Goal: Transaction & Acquisition: Purchase product/service

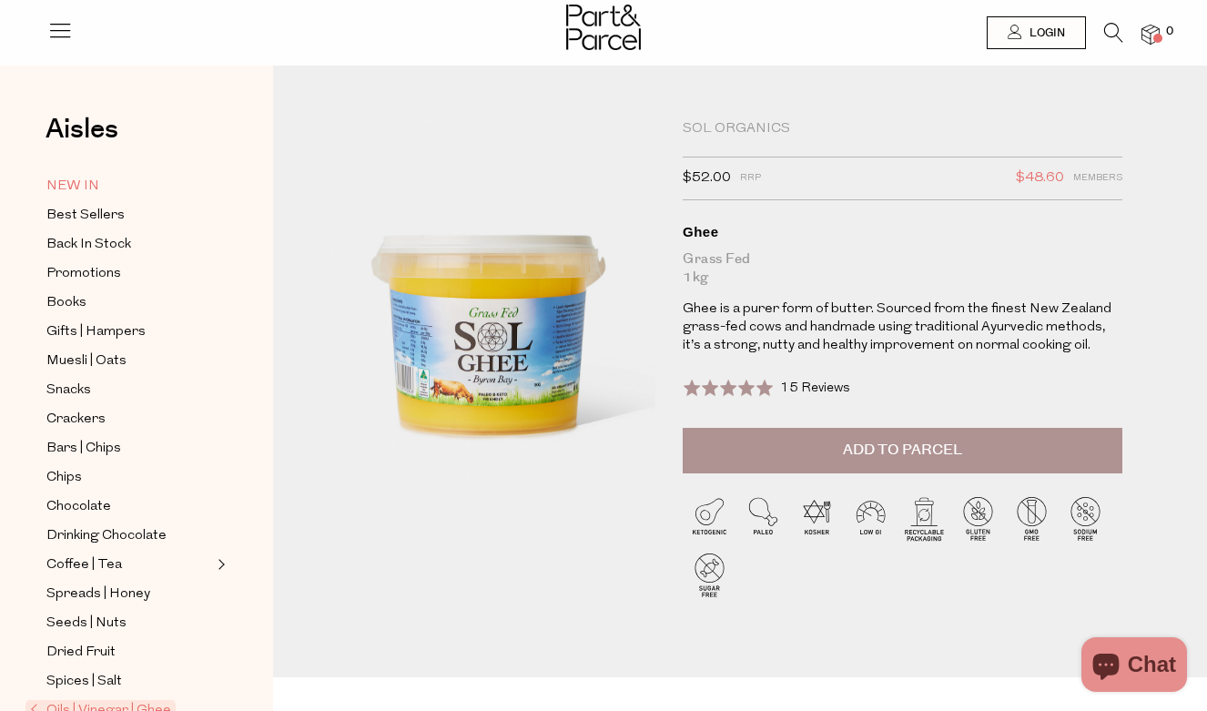
click at [99, 182] on link "NEW IN" at bounding box center [129, 186] width 166 height 23
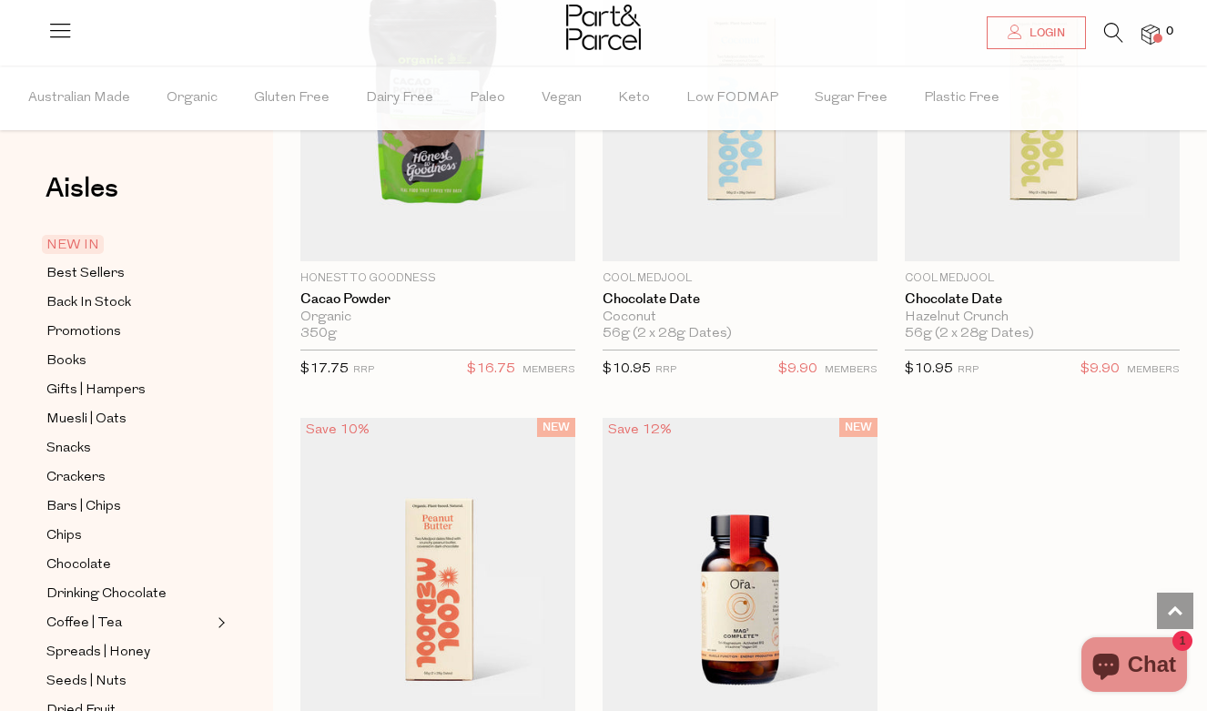
scroll to position [1796, 0]
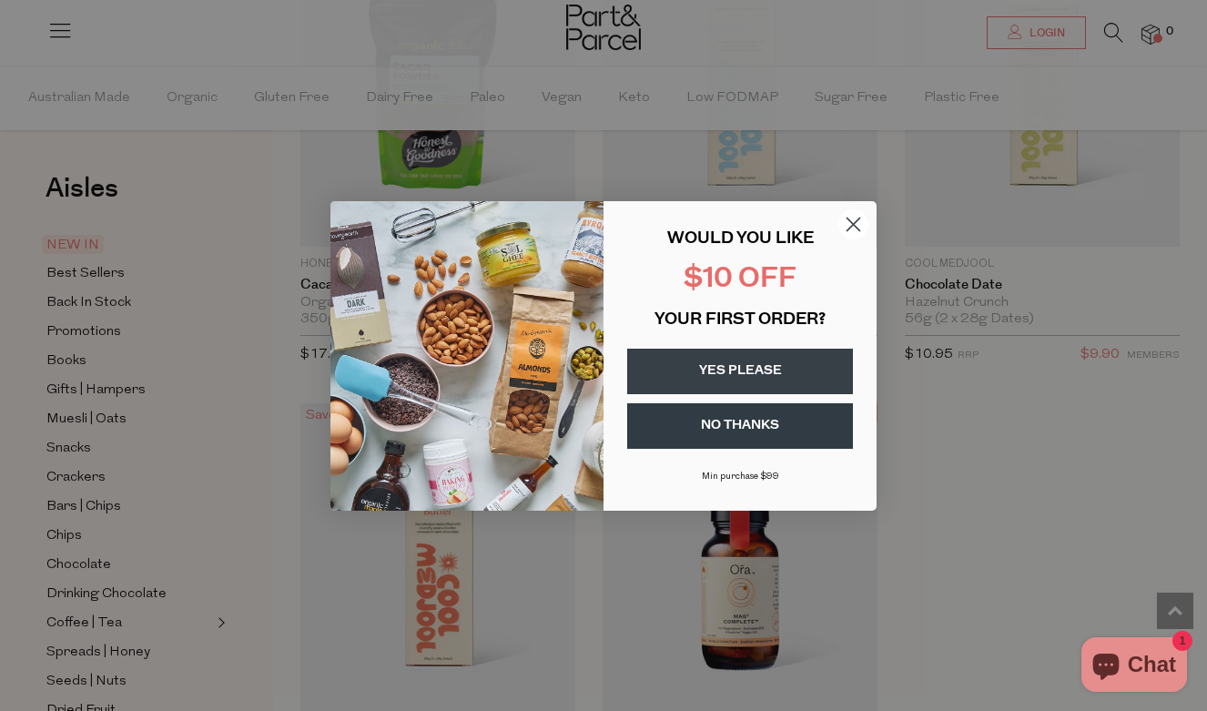
click at [843, 225] on circle "Close dialog" at bounding box center [853, 223] width 30 height 30
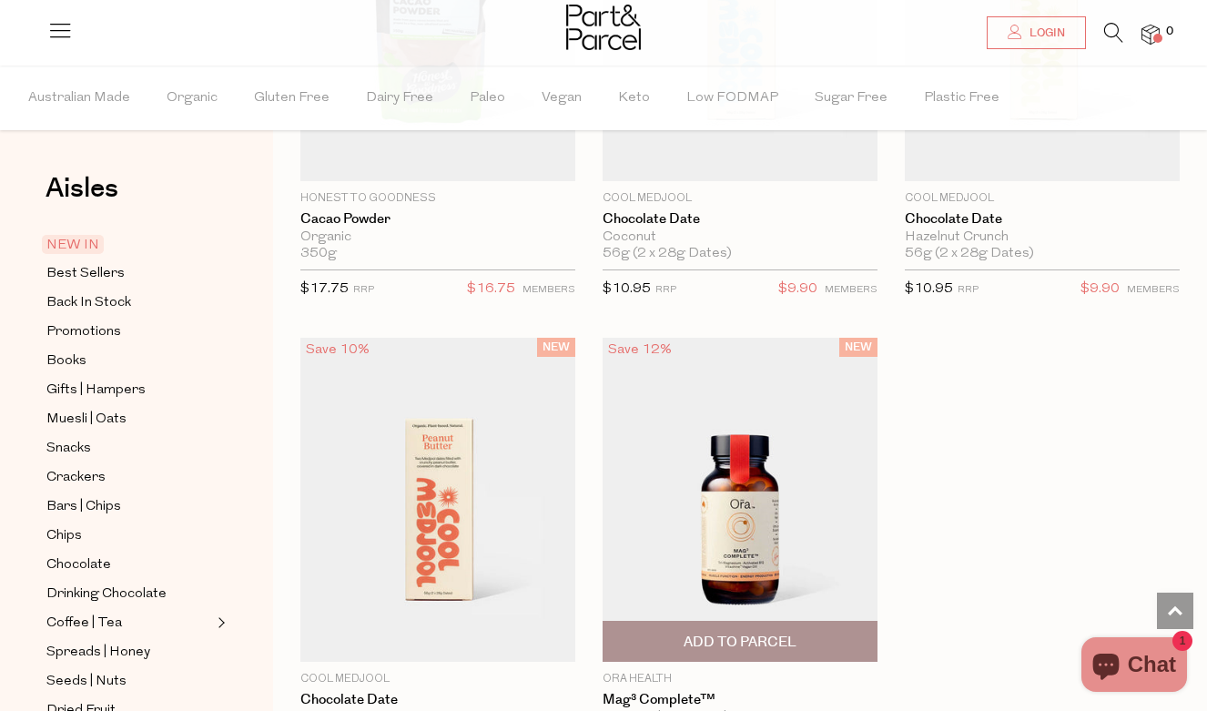
scroll to position [1758, 0]
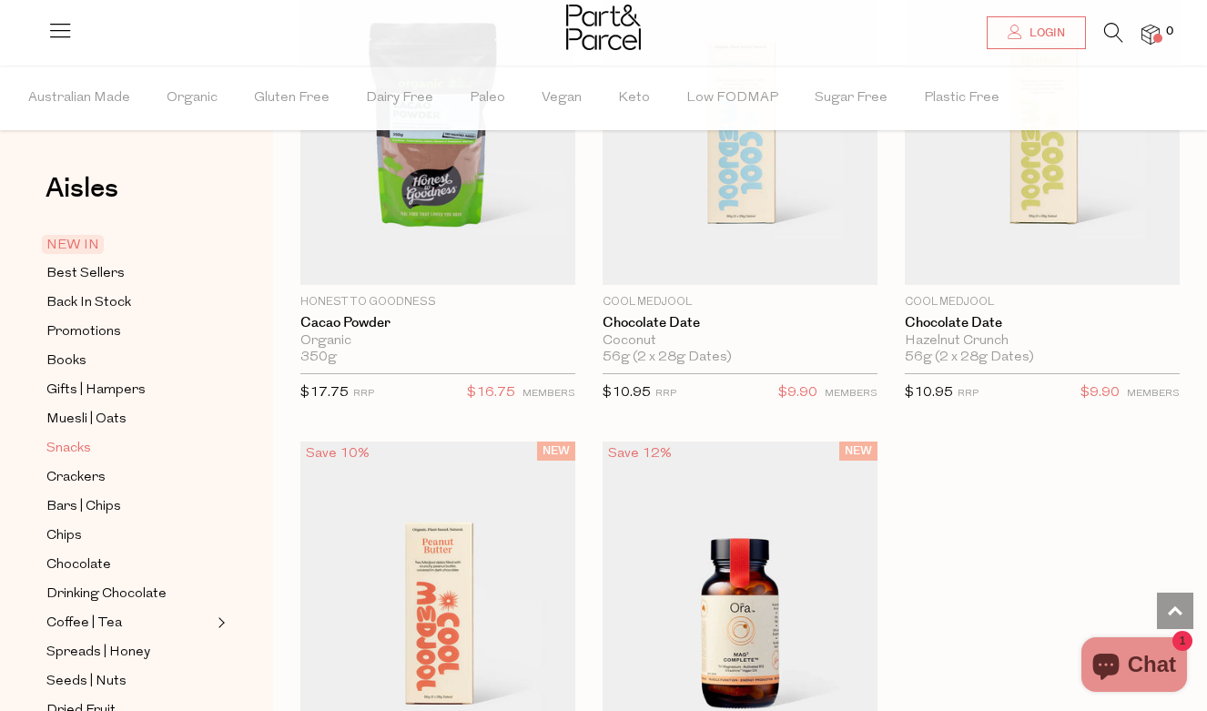
click at [112, 447] on link "Snacks" at bounding box center [129, 448] width 166 height 23
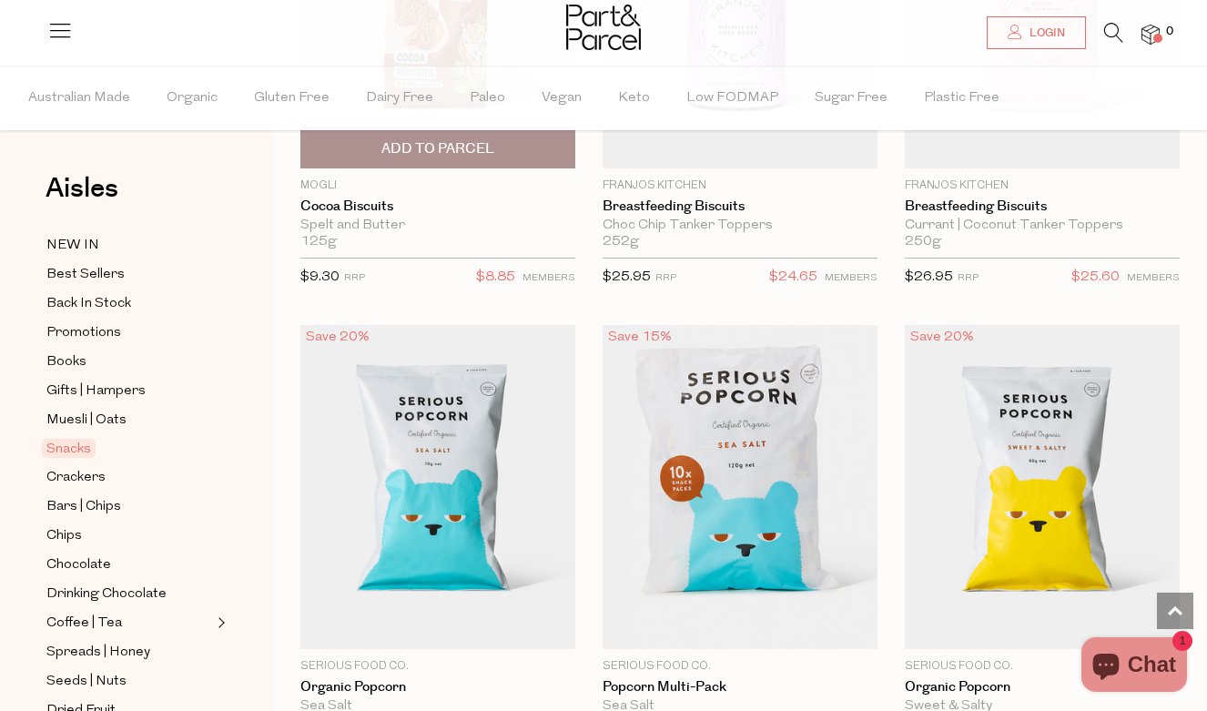
scroll to position [6216, 1]
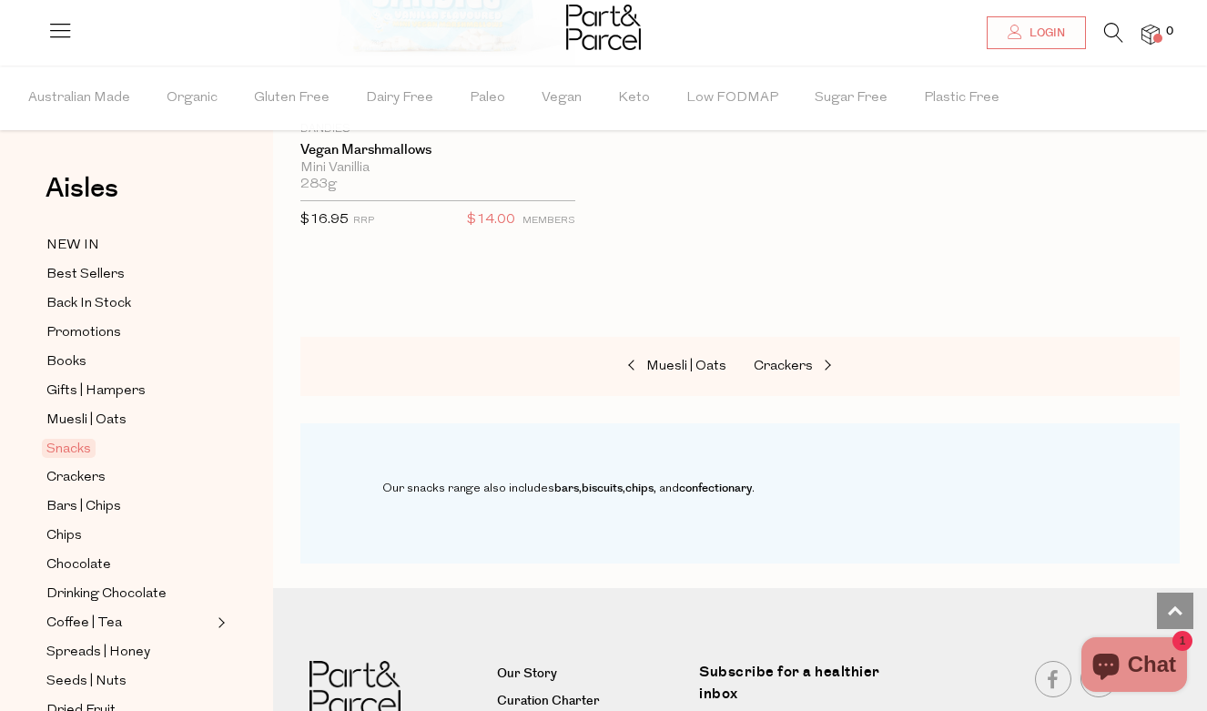
scroll to position [11065, 0]
click at [827, 359] on span at bounding box center [825, 366] width 25 height 14
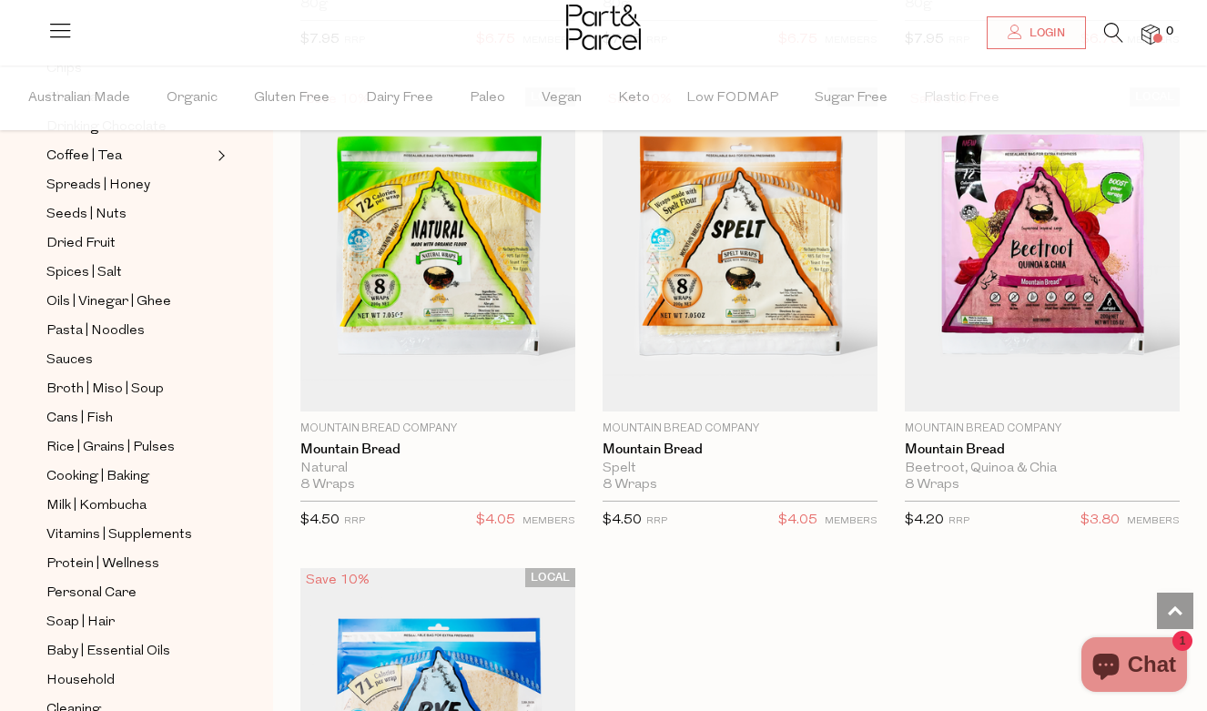
scroll to position [490, 0]
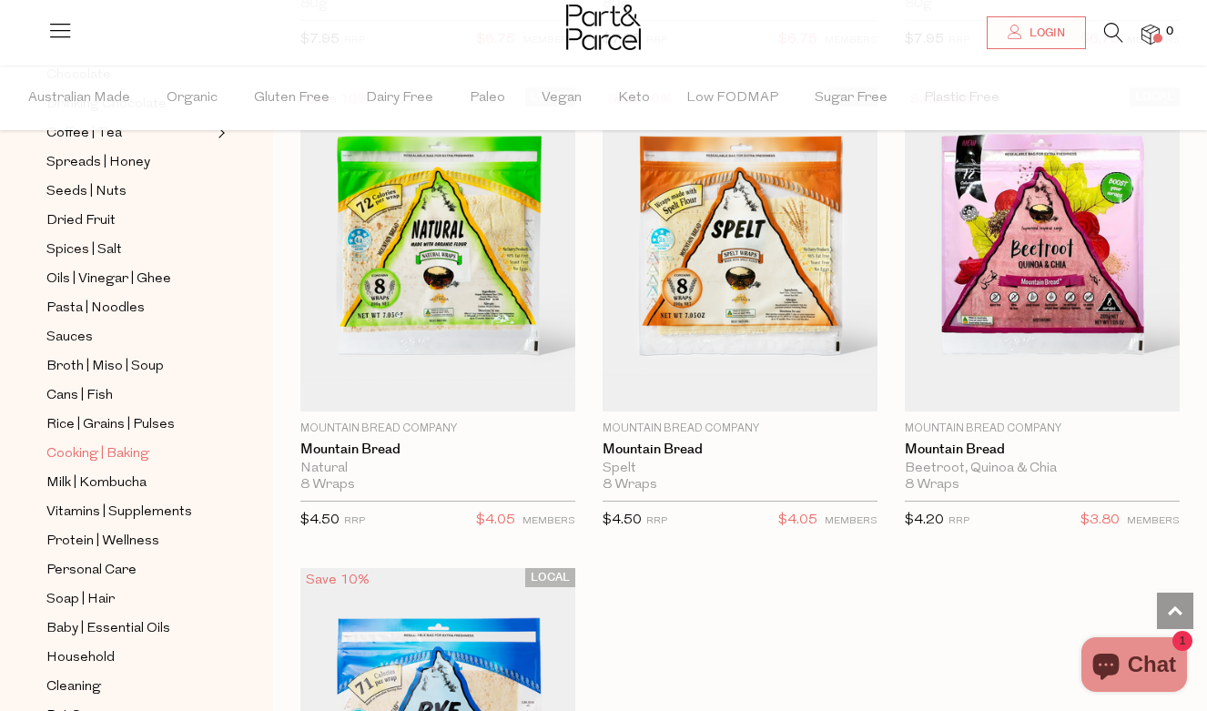
click at [95, 455] on span "Cooking | Baking" at bounding box center [97, 454] width 103 height 22
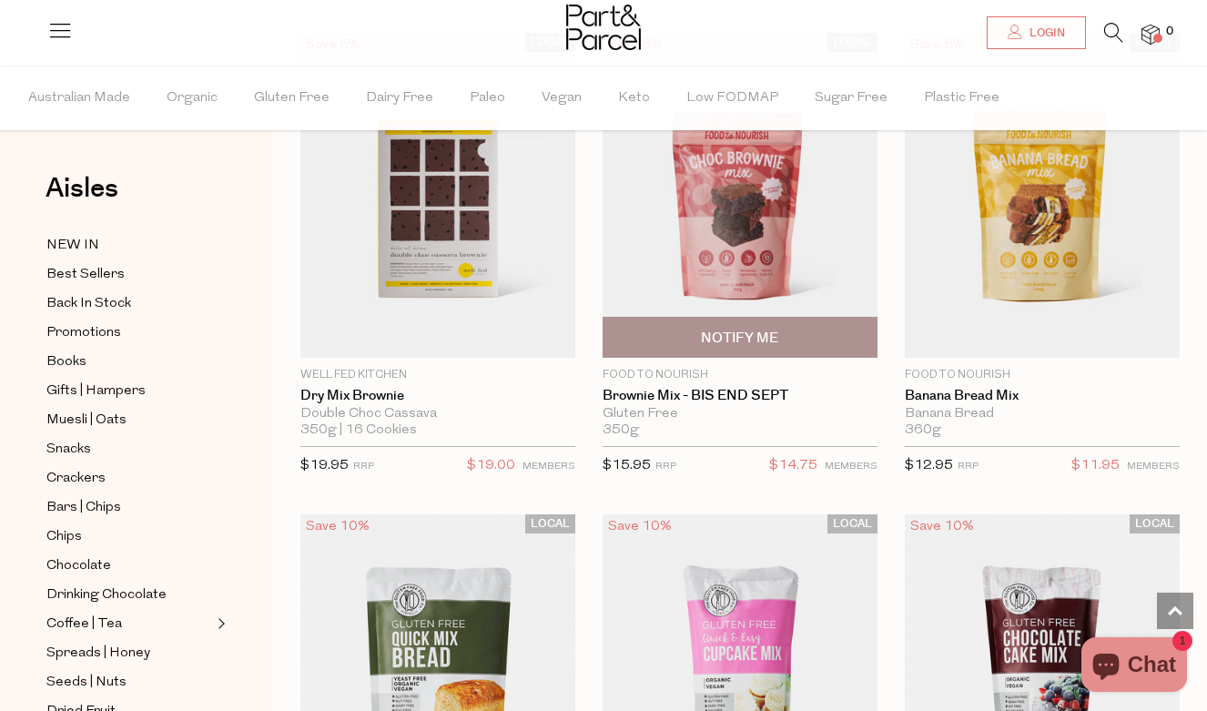
scroll to position [1169, 0]
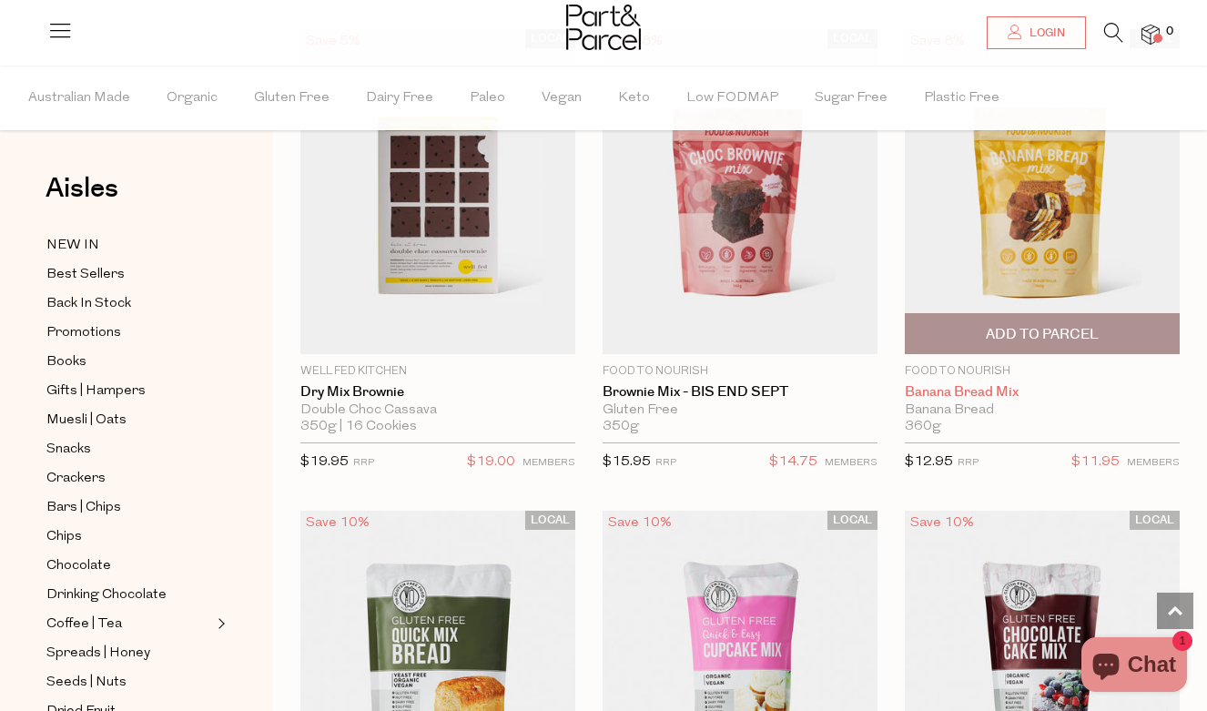
click at [964, 389] on link "Banana Bread Mix" at bounding box center [1042, 392] width 275 height 16
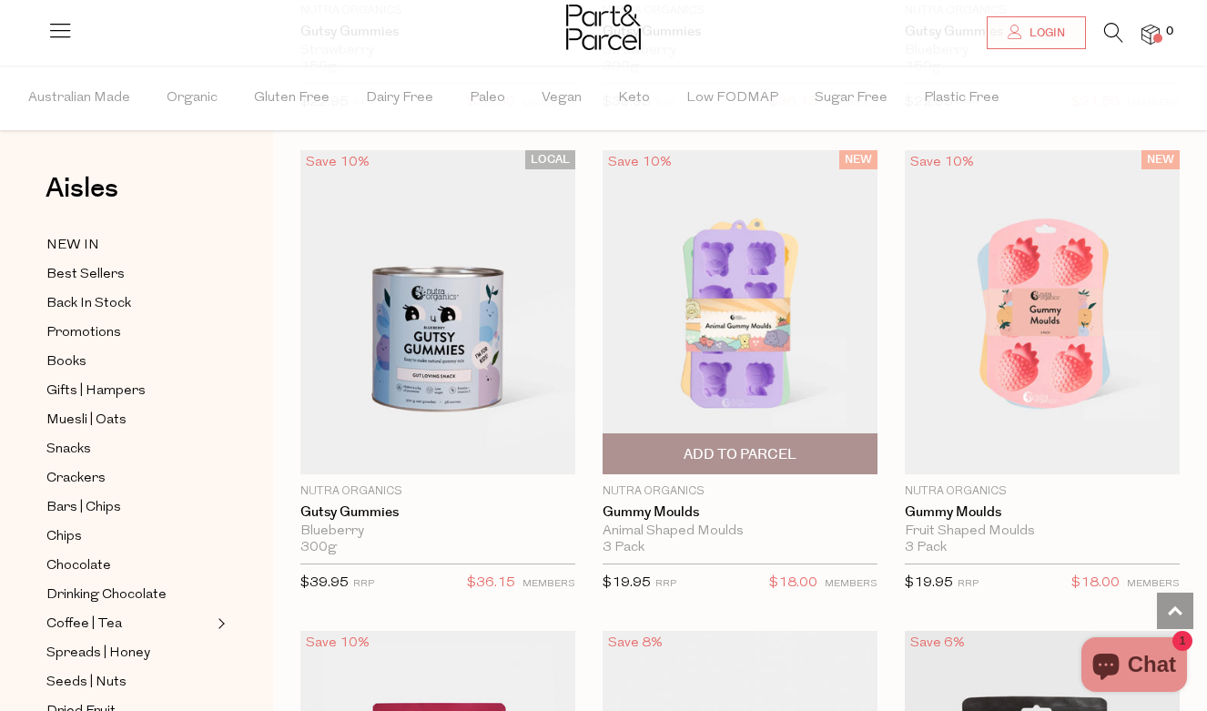
scroll to position [3474, 0]
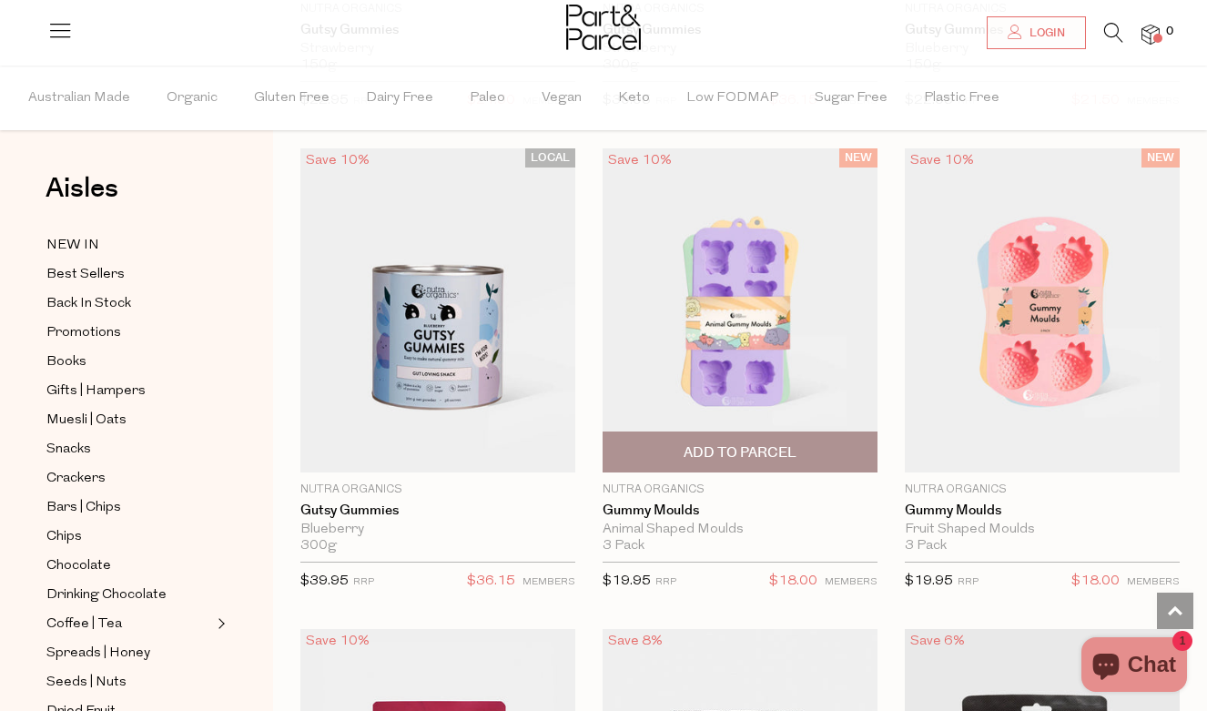
click at [694, 309] on img at bounding box center [739, 310] width 275 height 324
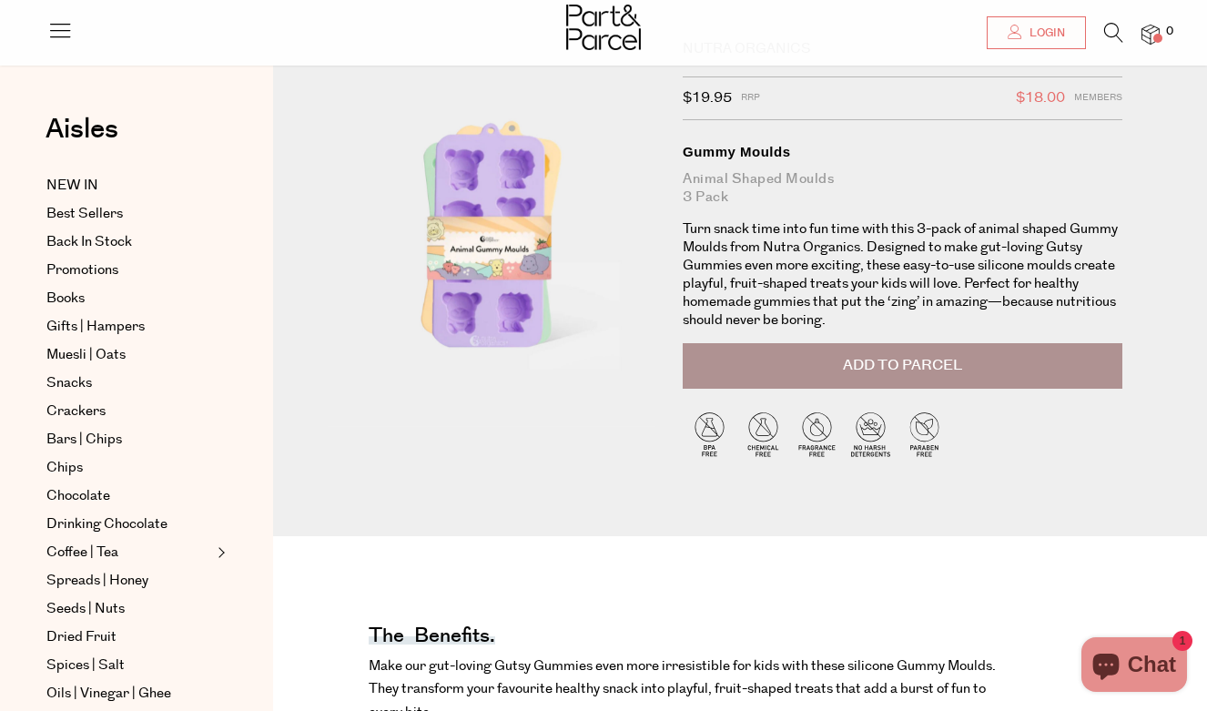
scroll to position [84, 0]
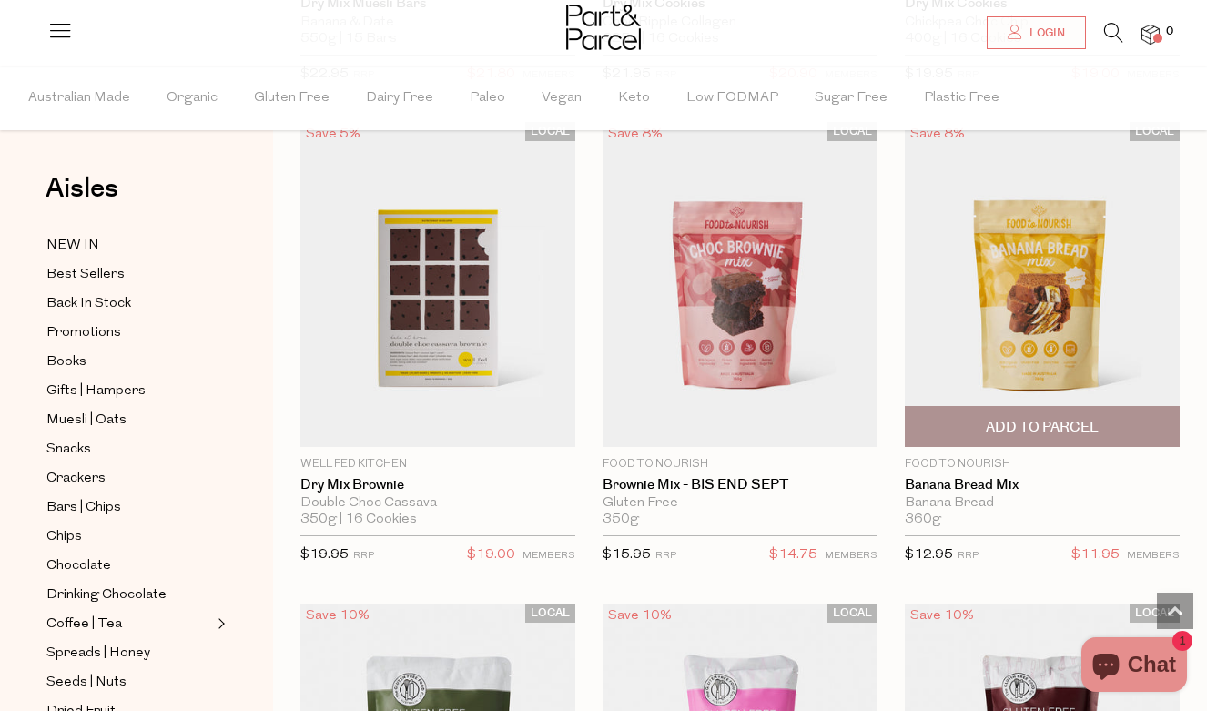
scroll to position [1188, 0]
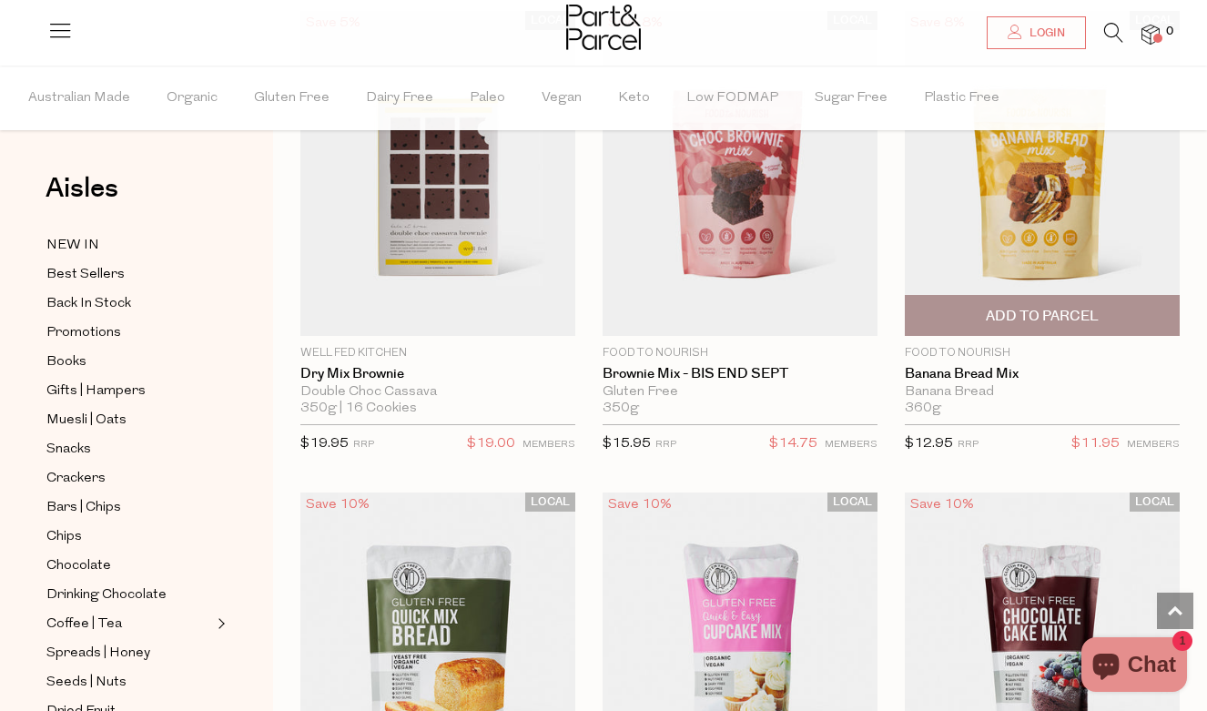
click at [958, 313] on span "Add To Parcel" at bounding box center [1042, 315] width 264 height 39
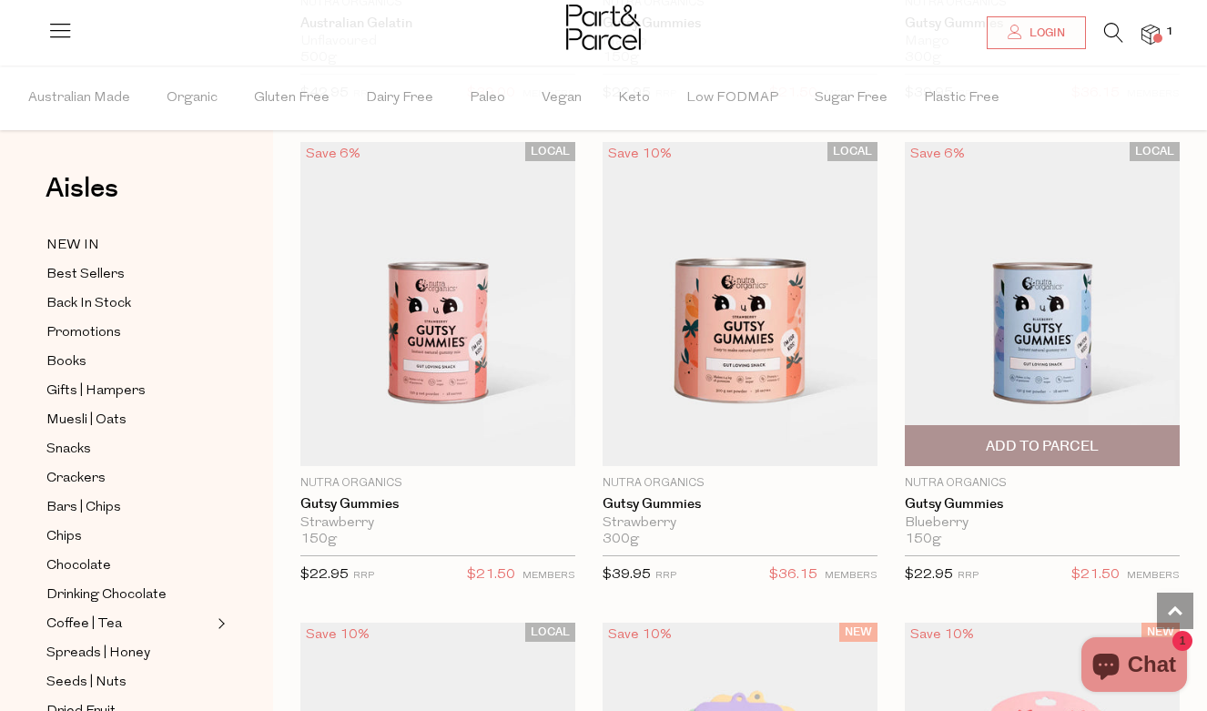
scroll to position [3014, 0]
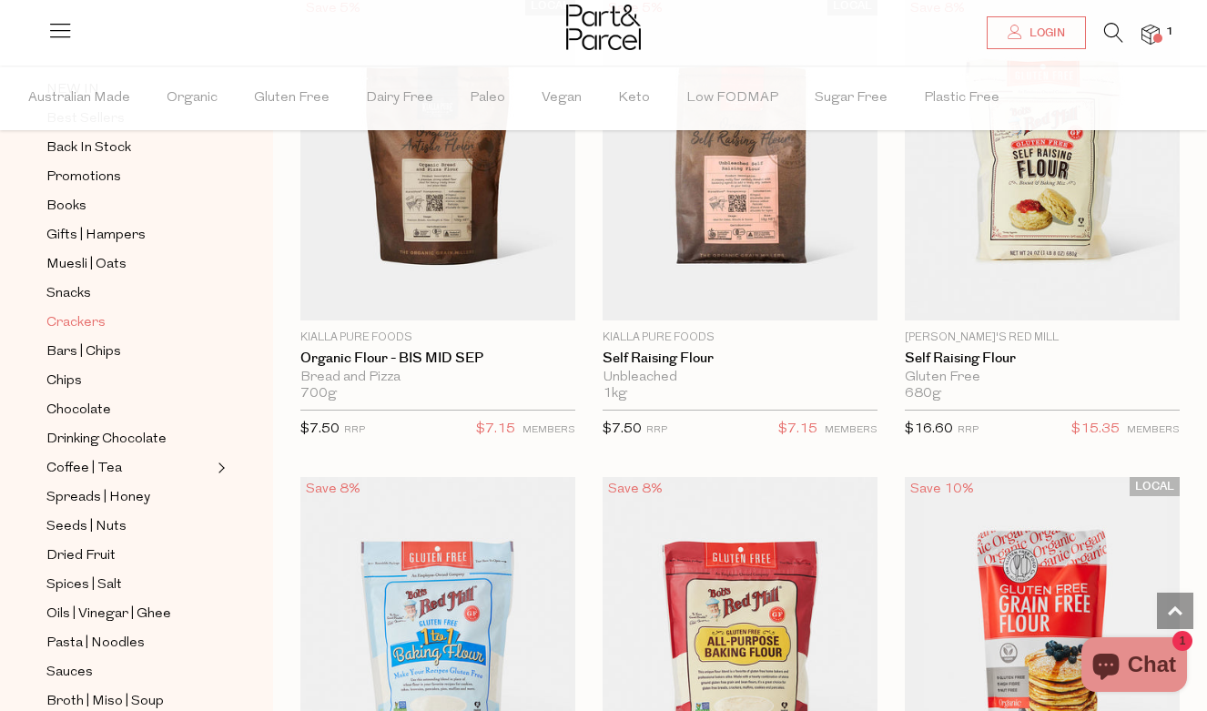
scroll to position [183, 0]
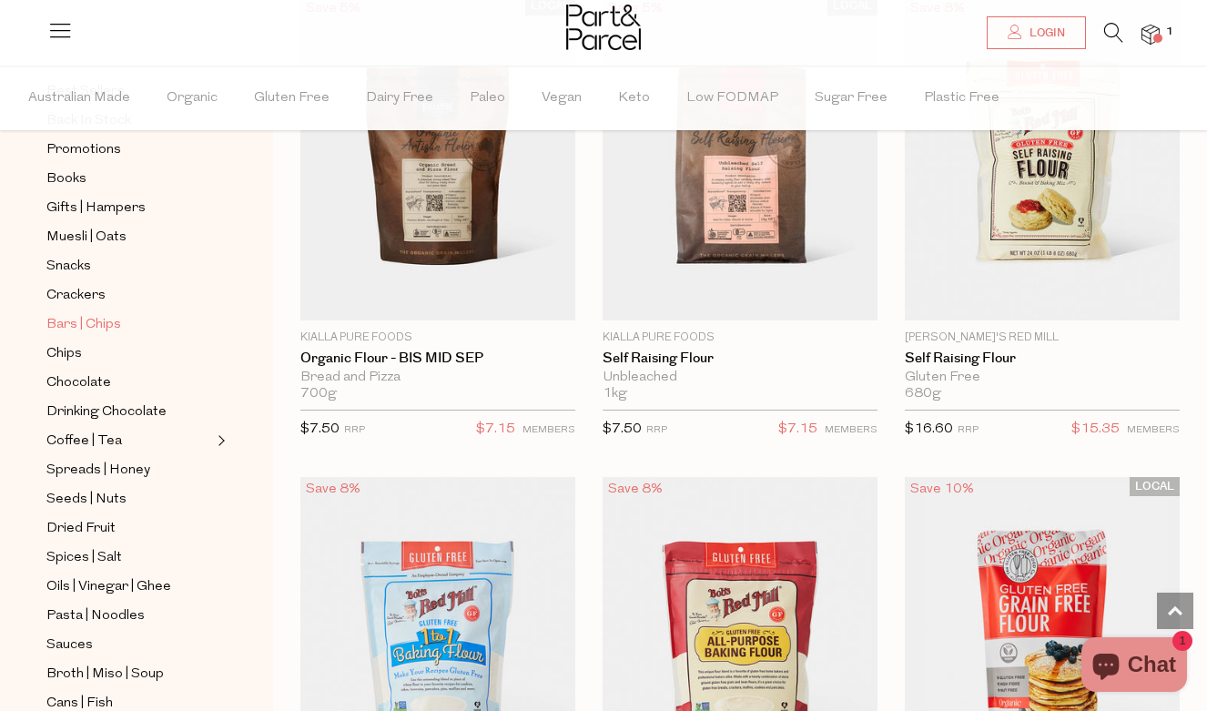
click at [116, 325] on span "Bars | Chips" at bounding box center [83, 325] width 75 height 22
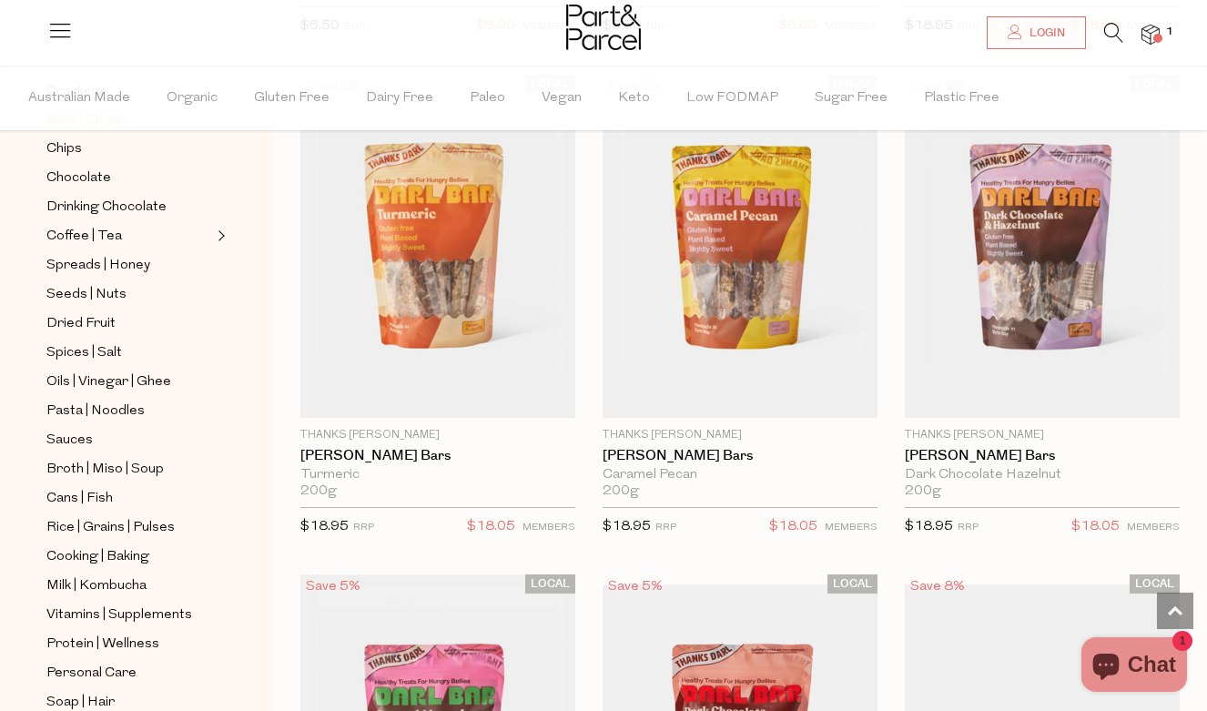
scroll to position [385, 0]
click at [120, 262] on span "Spreads | Honey" at bounding box center [98, 268] width 104 height 22
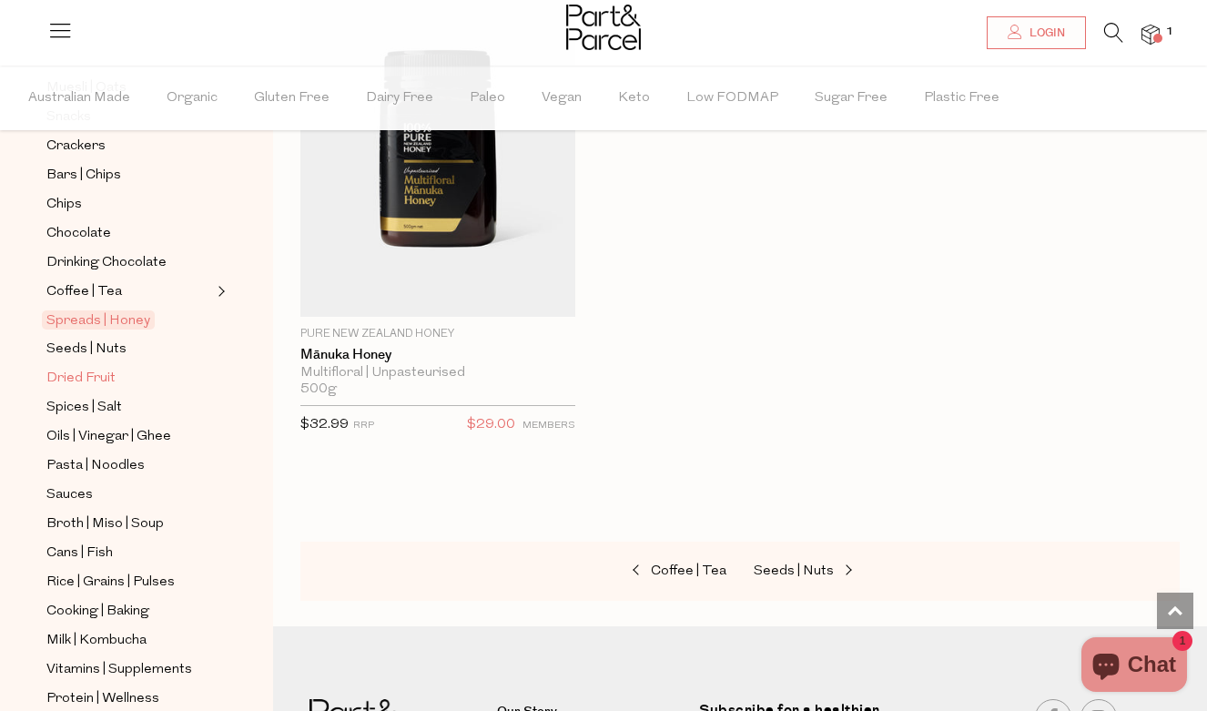
click at [99, 379] on span "Dried Fruit" at bounding box center [80, 379] width 69 height 22
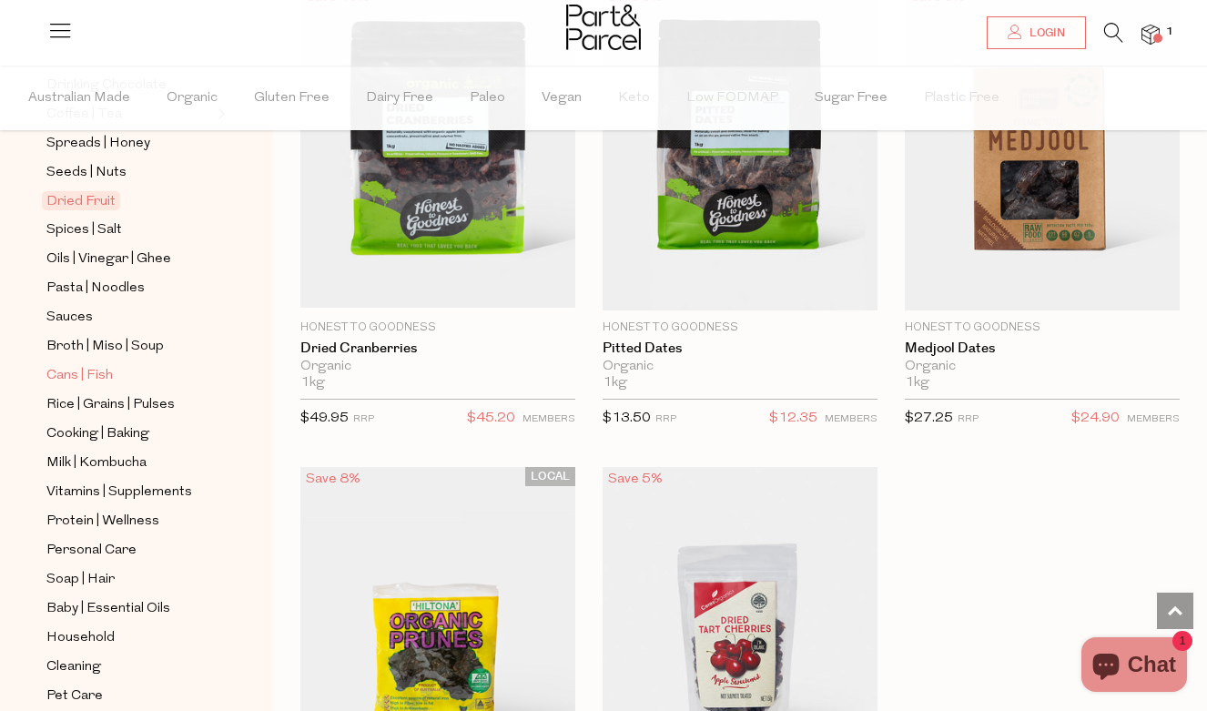
click at [107, 381] on span "Cans | Fish" at bounding box center [79, 376] width 66 height 22
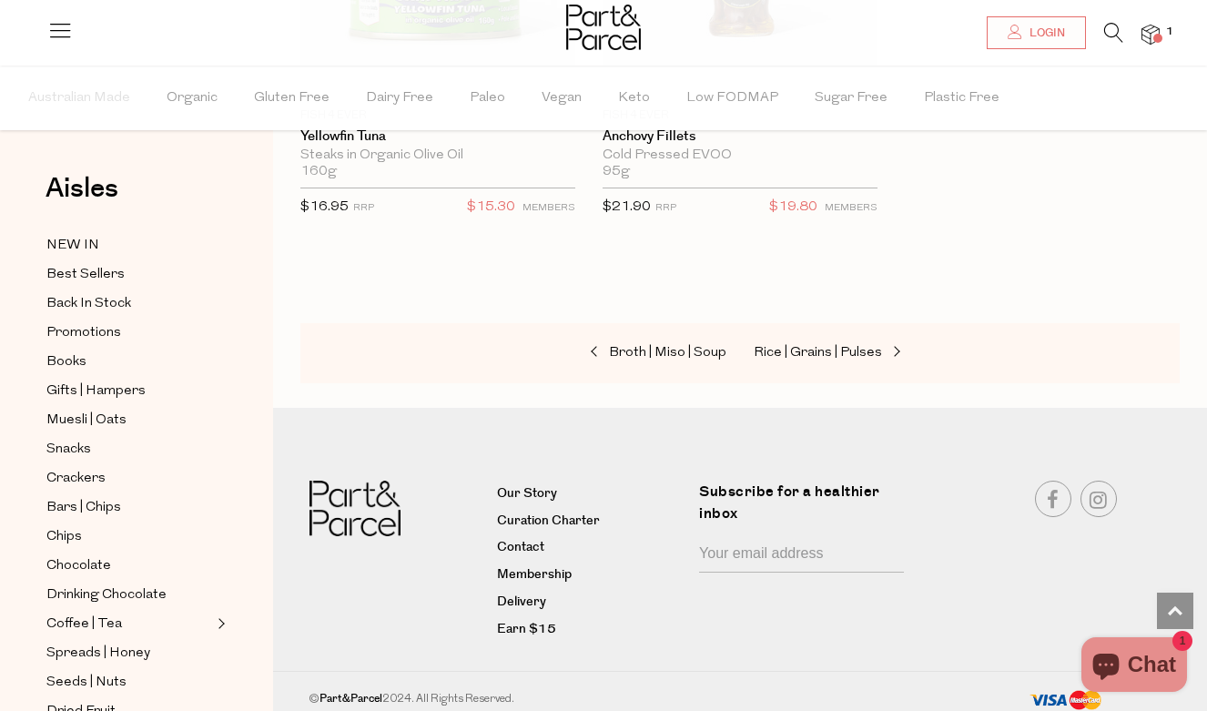
scroll to position [4317, 0]
click at [525, 565] on link "Membership" at bounding box center [591, 576] width 188 height 22
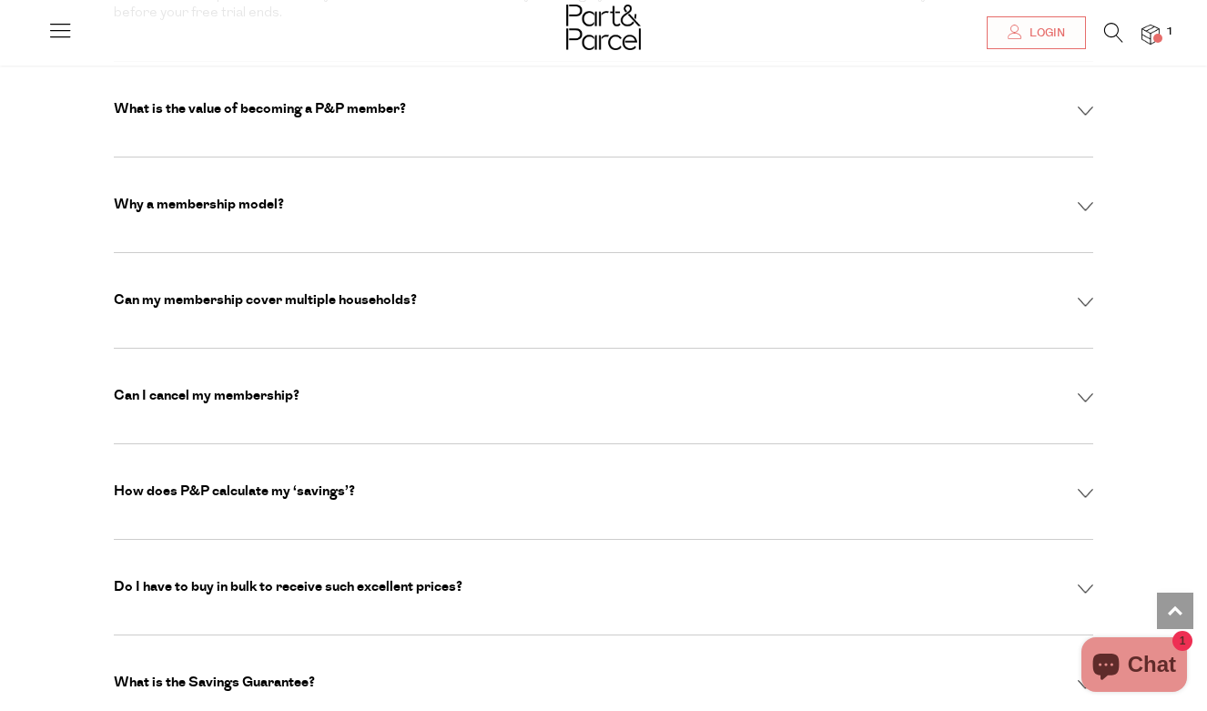
scroll to position [6018, 0]
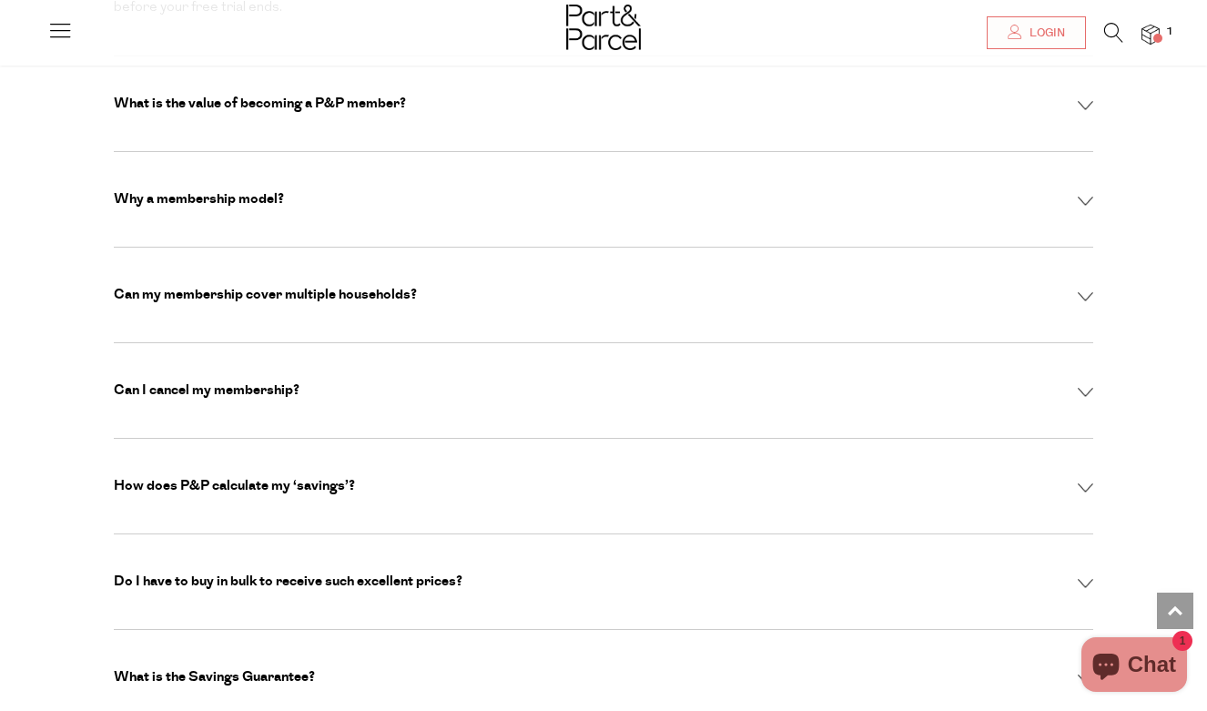
click at [430, 343] on div "Can I cancel my membership? Absolutely. You can cancel anytime via your account…" at bounding box center [603, 391] width 979 height 96
click at [1088, 388] on img at bounding box center [1084, 393] width 15 height 10
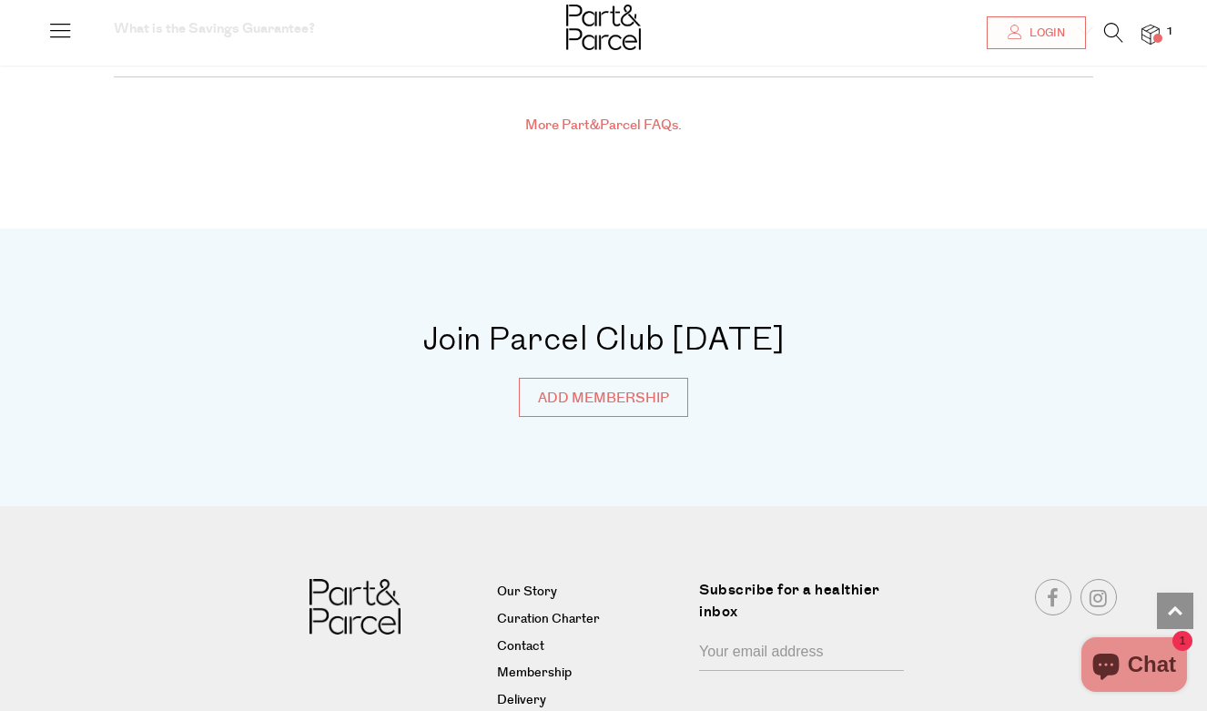
scroll to position [6629, 0]
click at [536, 691] on link "Delivery" at bounding box center [591, 702] width 188 height 22
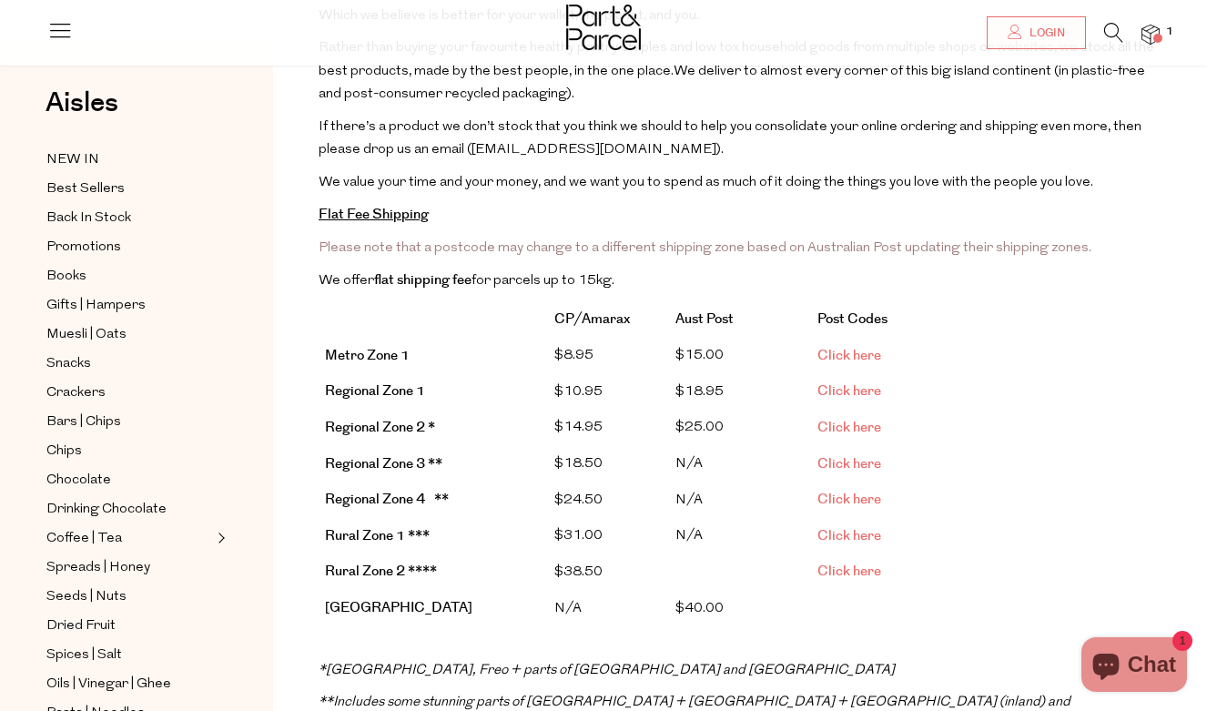
scroll to position [272, 0]
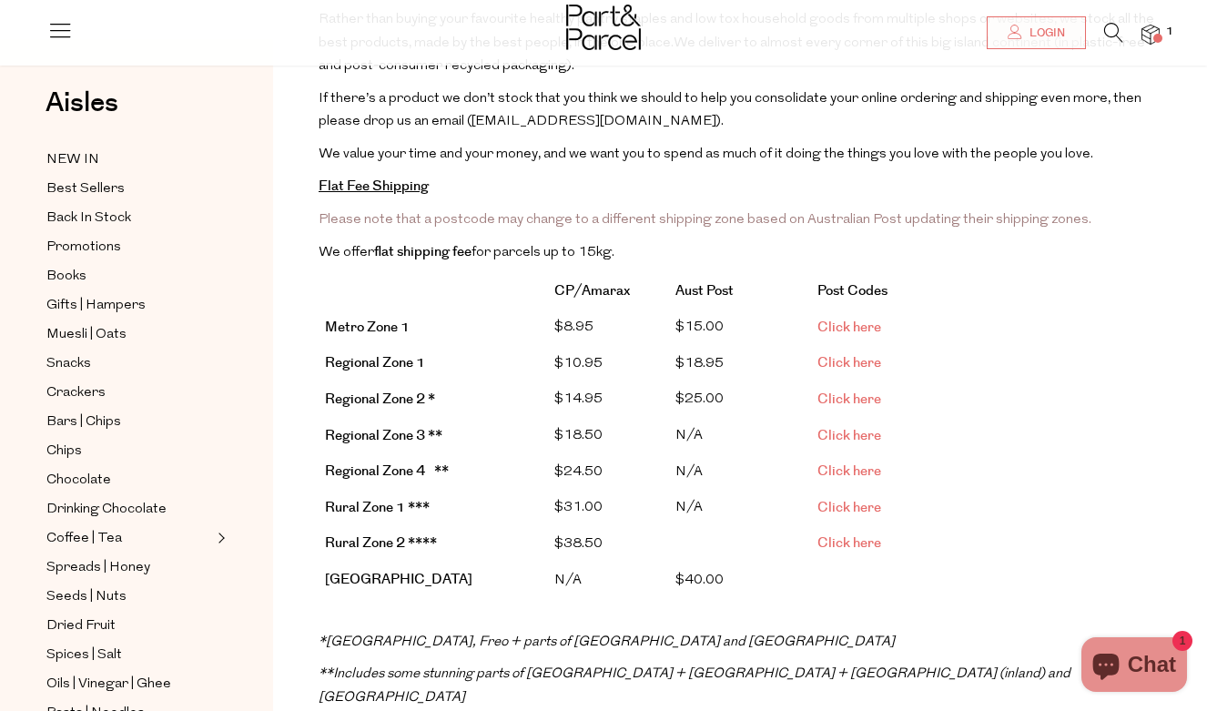
click at [825, 324] on link "Click here" at bounding box center [849, 327] width 64 height 19
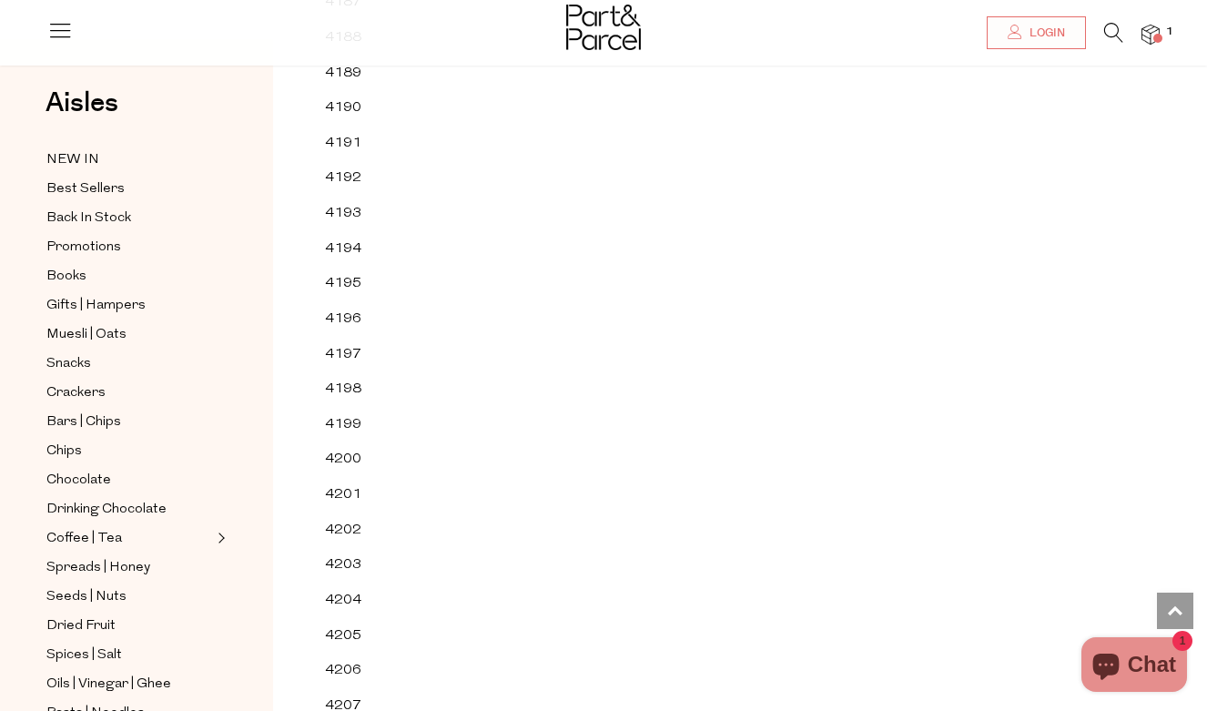
scroll to position [57807, 0]
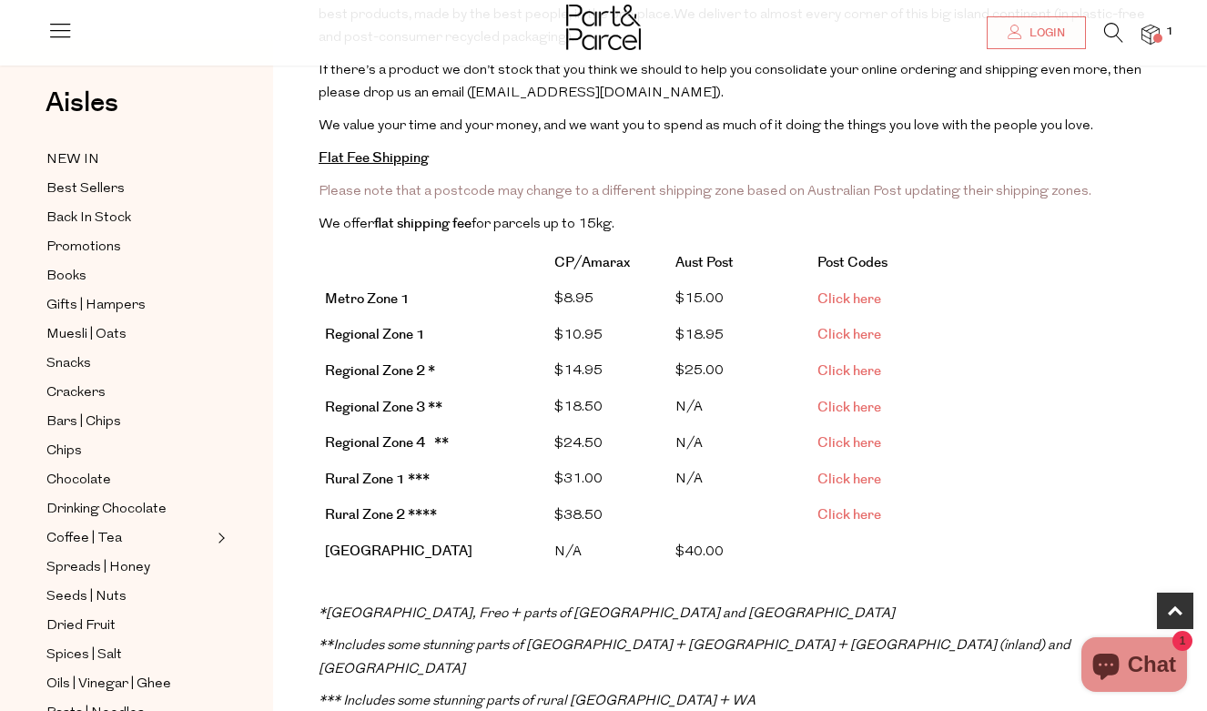
scroll to position [302, 0]
click at [823, 324] on span "Click here" at bounding box center [849, 332] width 64 height 19
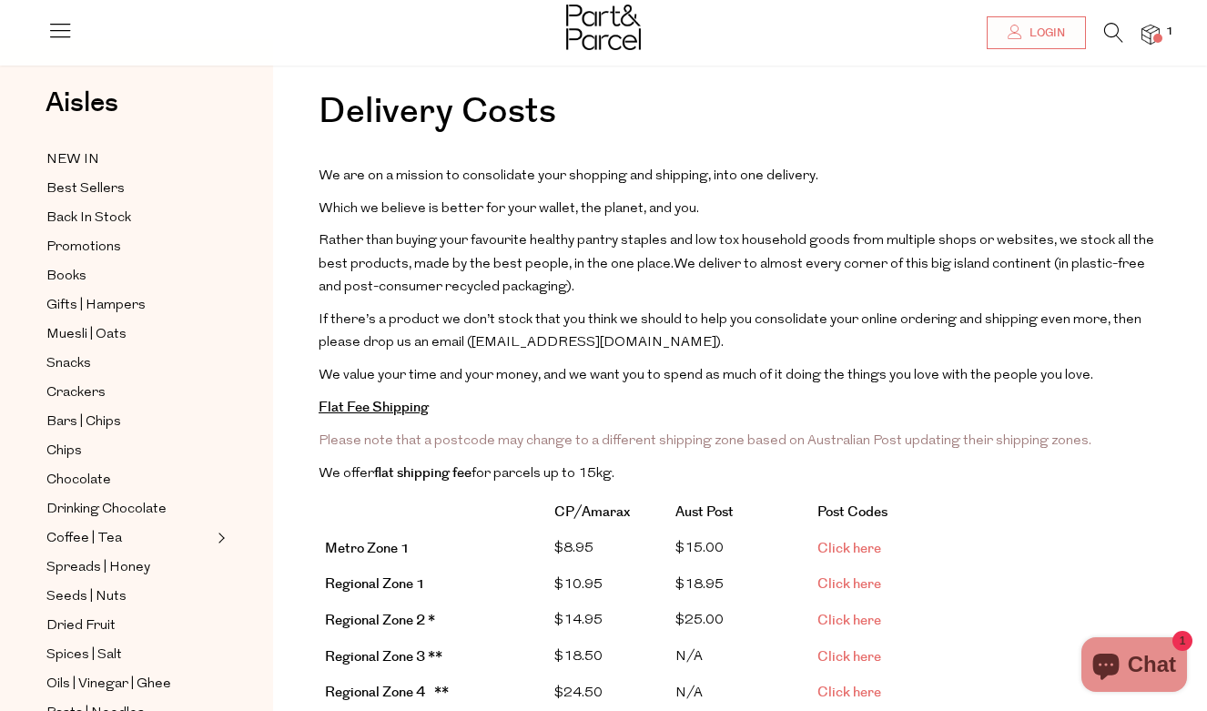
scroll to position [59, 0]
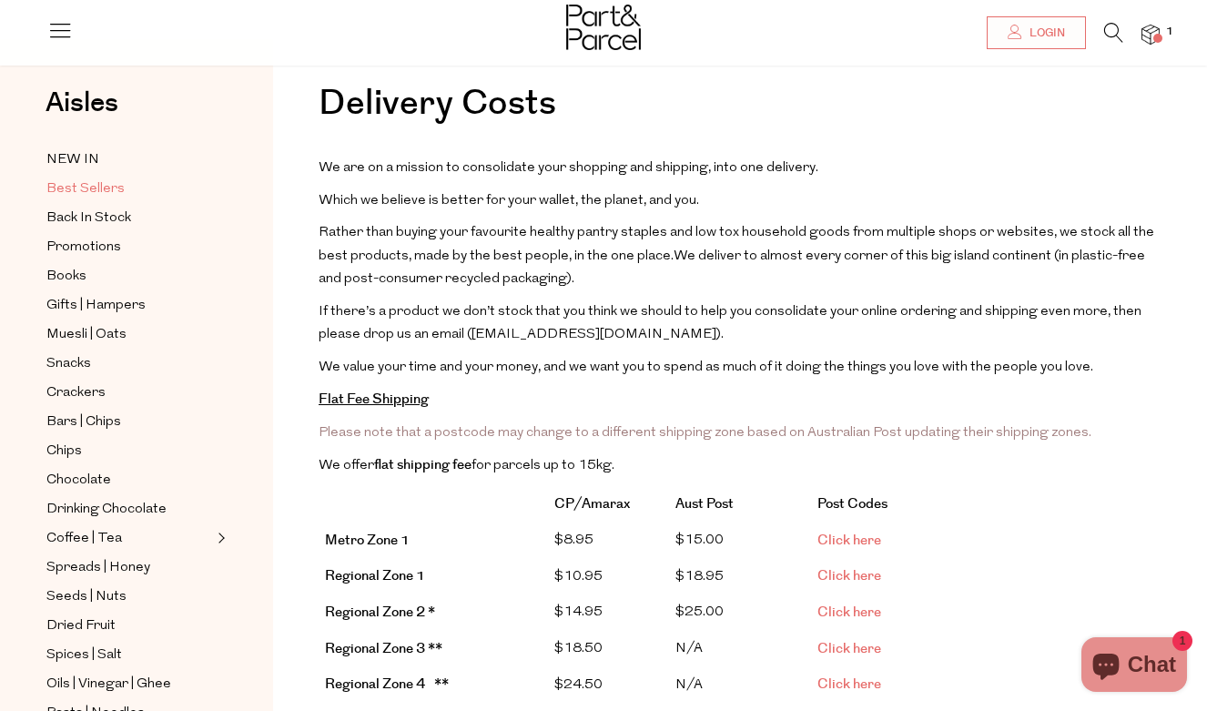
click at [100, 188] on span "Best Sellers" at bounding box center [85, 189] width 78 height 22
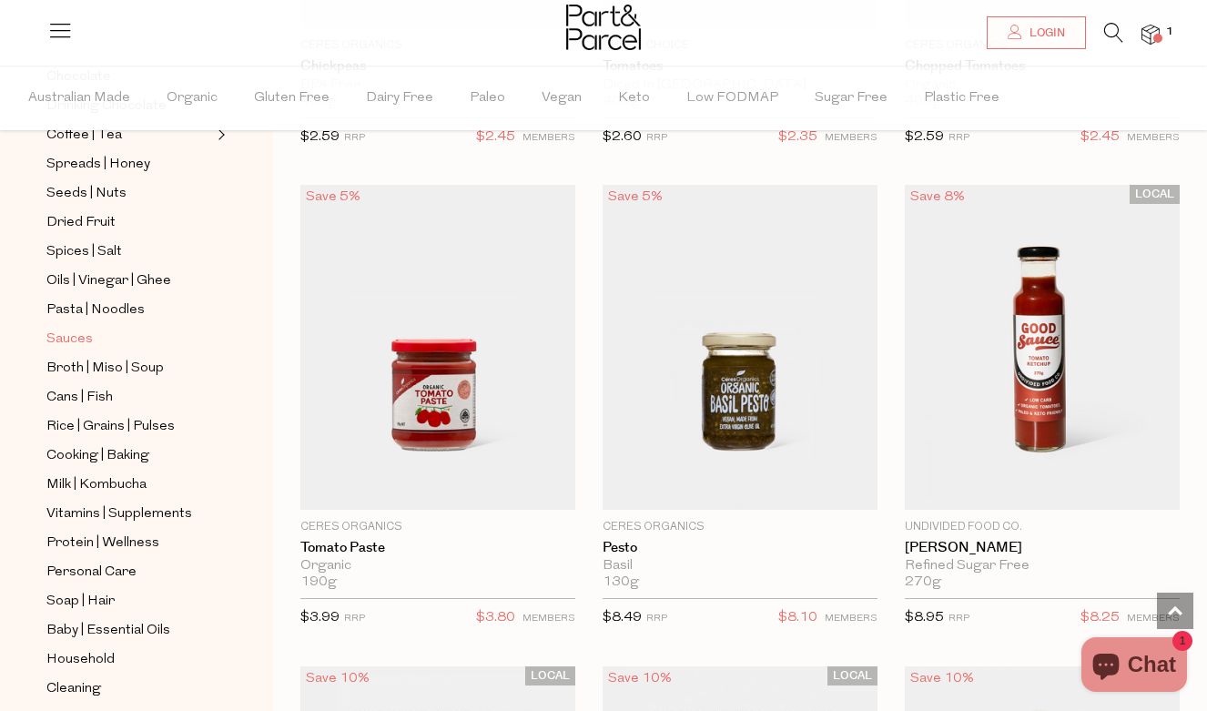
scroll to position [492, 0]
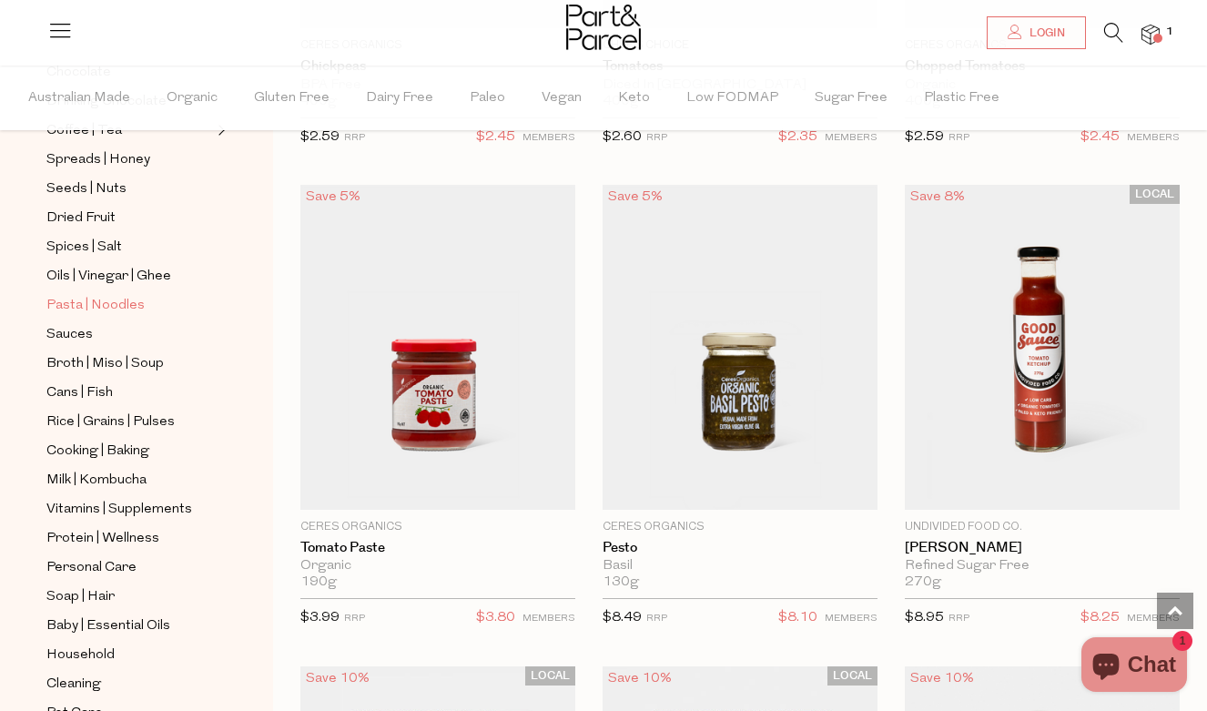
click at [86, 302] on span "Pasta | Noodles" at bounding box center [95, 306] width 98 height 22
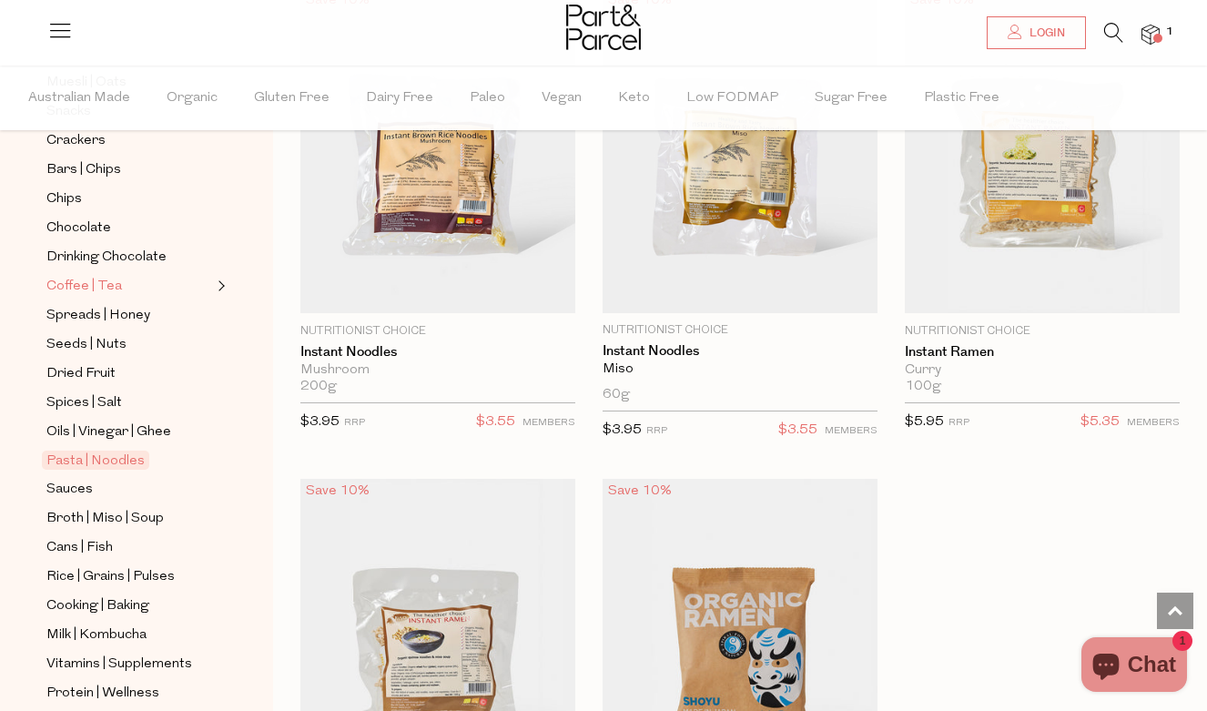
scroll to position [342, 0]
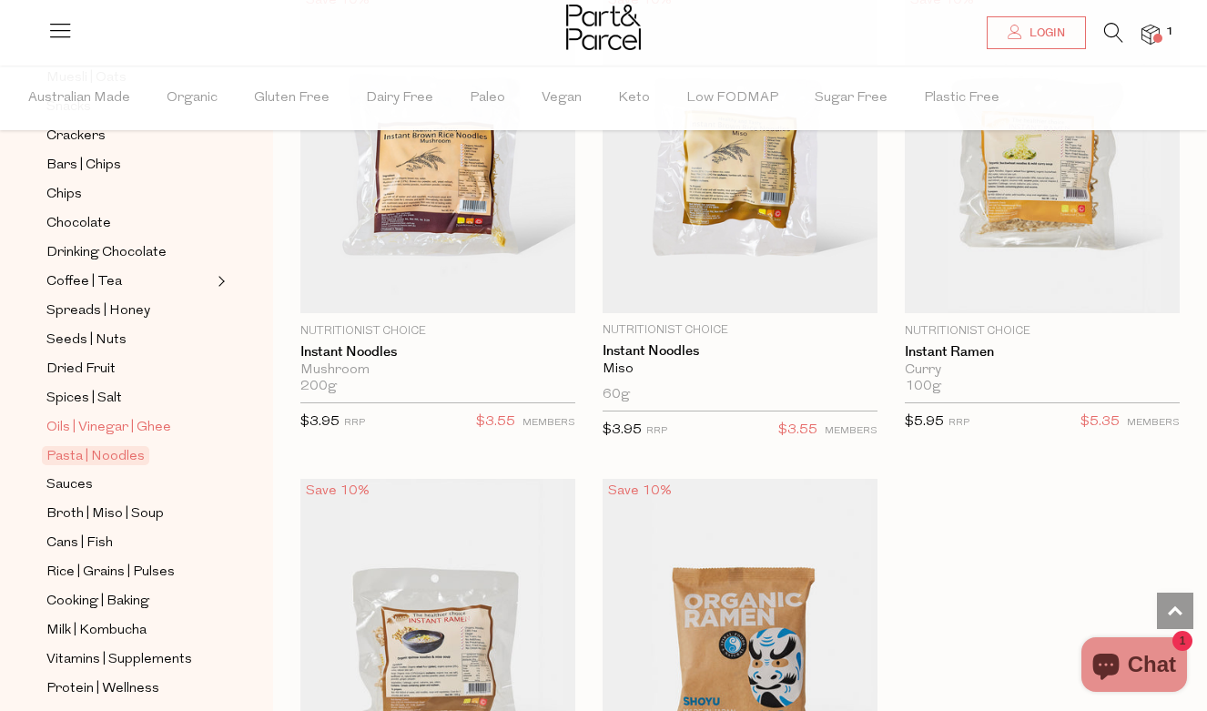
click at [116, 424] on span "Oils | Vinegar | Ghee" at bounding box center [108, 428] width 125 height 22
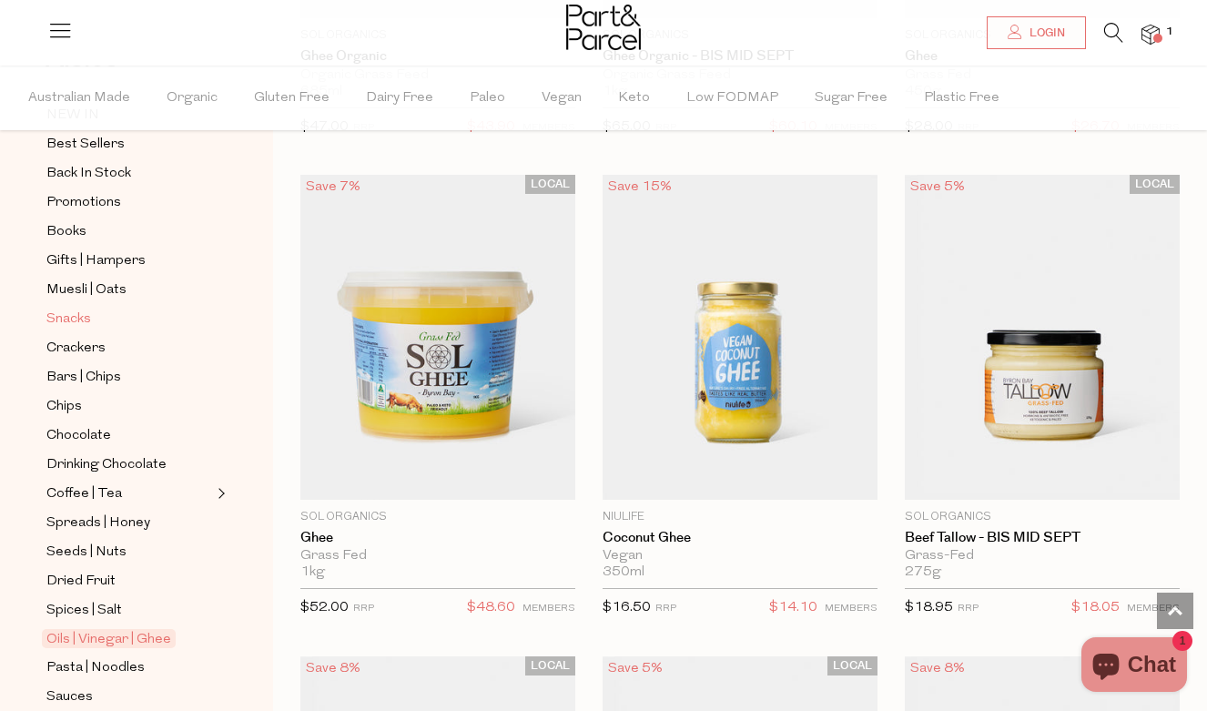
scroll to position [140, 0]
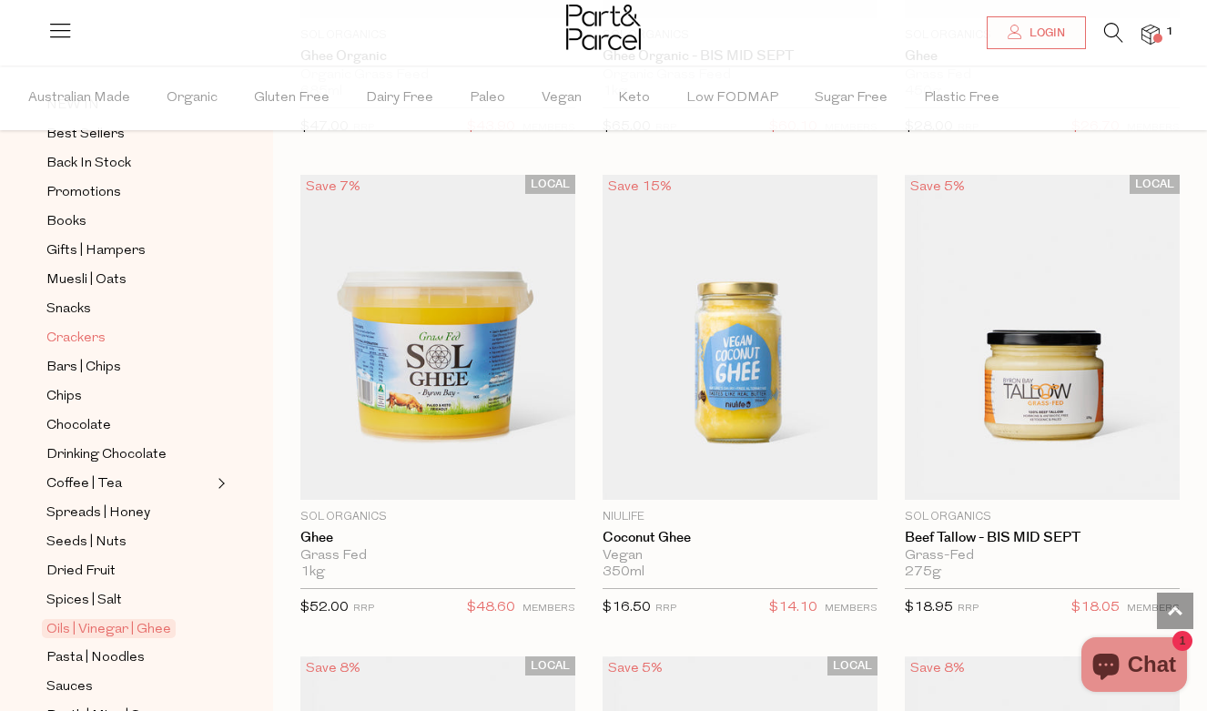
click at [76, 329] on span "Crackers" at bounding box center [75, 339] width 59 height 22
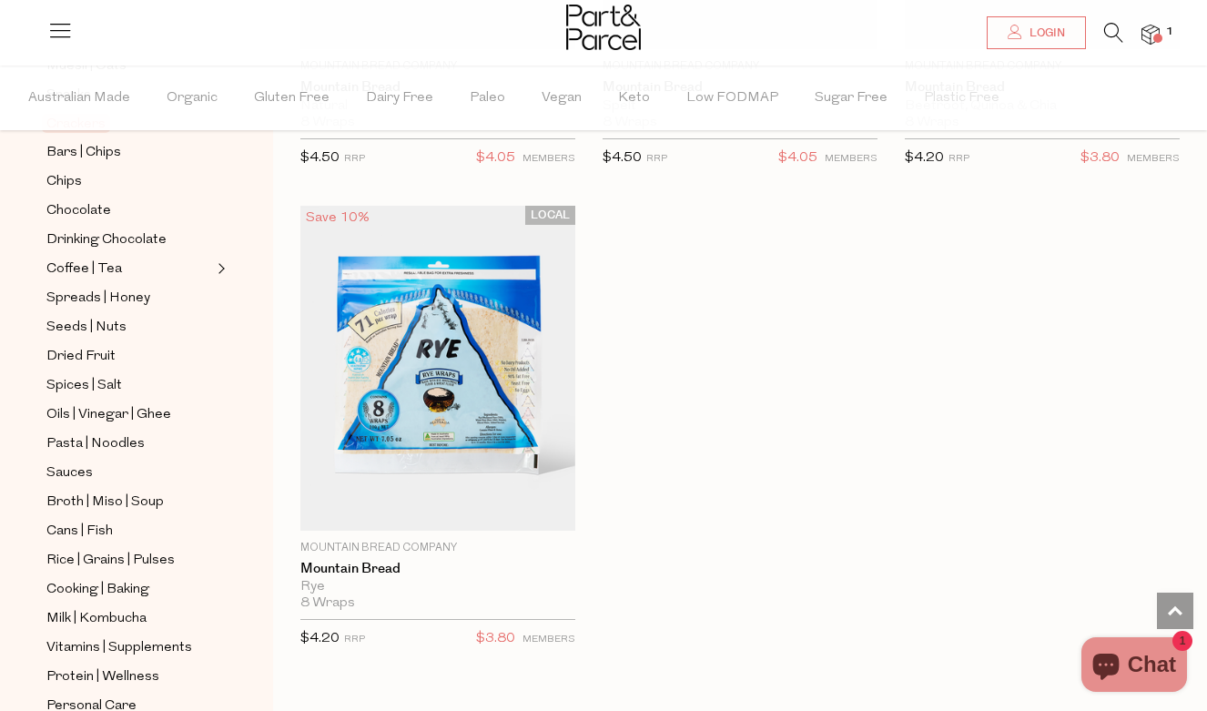
scroll to position [348, 0]
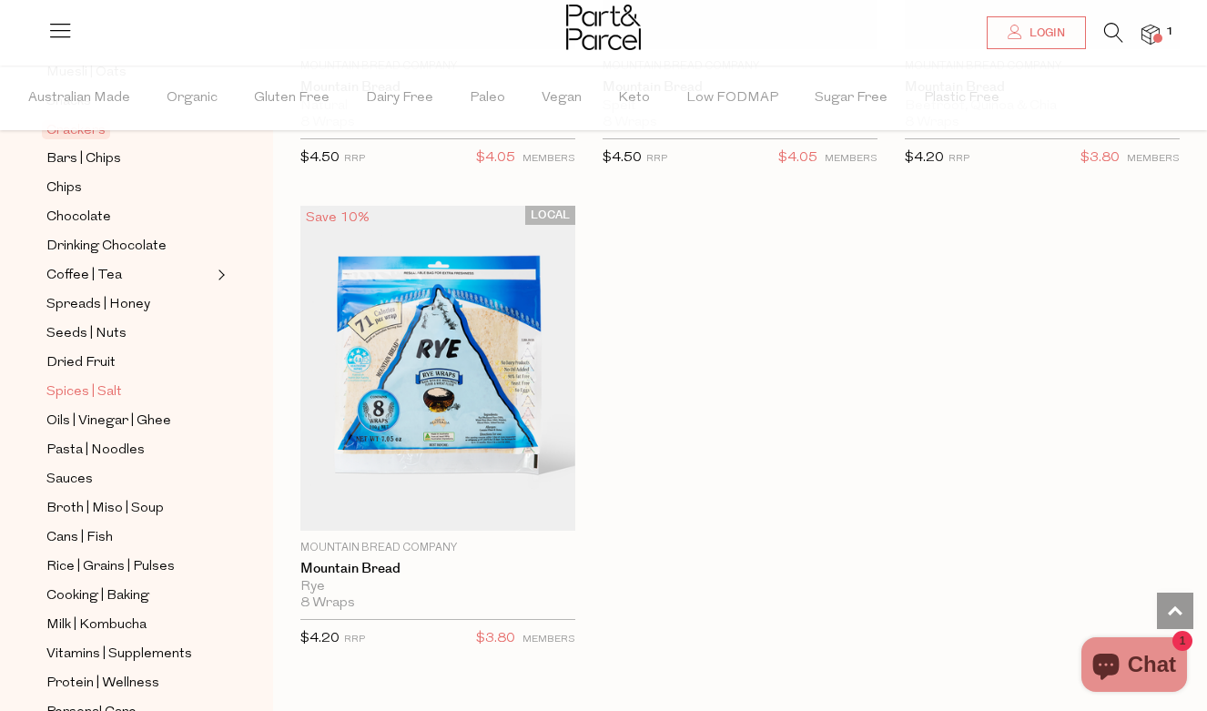
click at [96, 387] on span "Spices | Salt" at bounding box center [84, 392] width 76 height 22
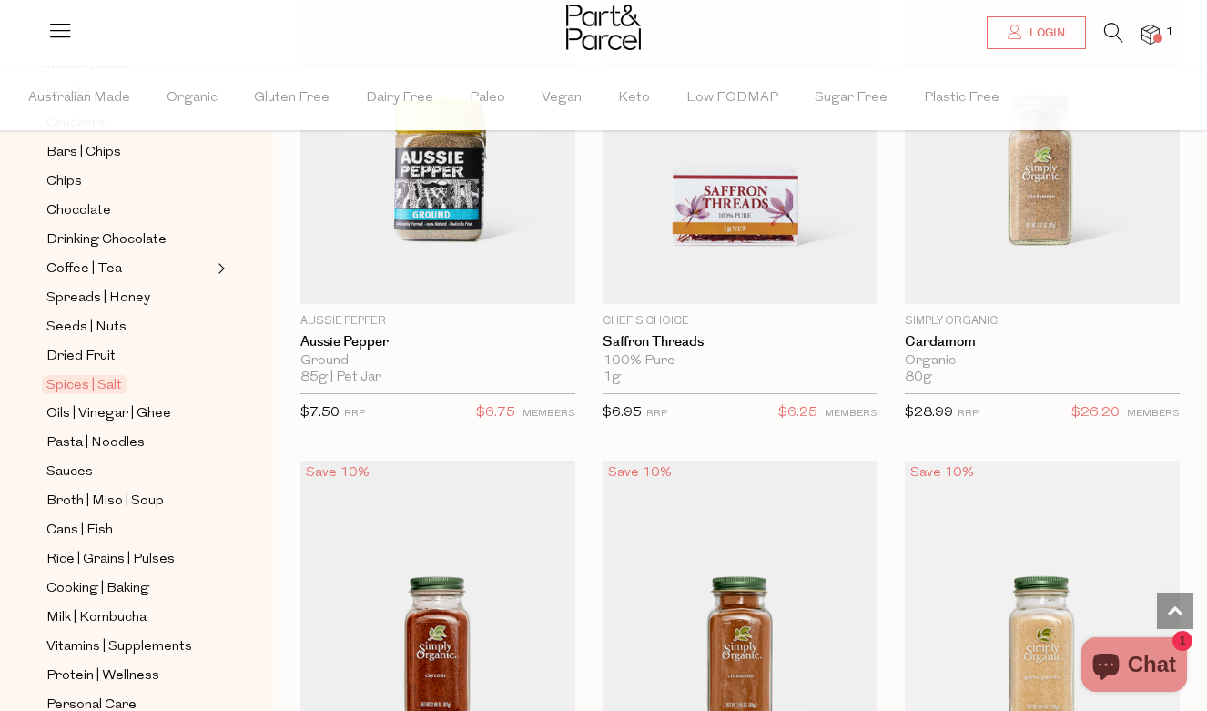
scroll to position [376, 0]
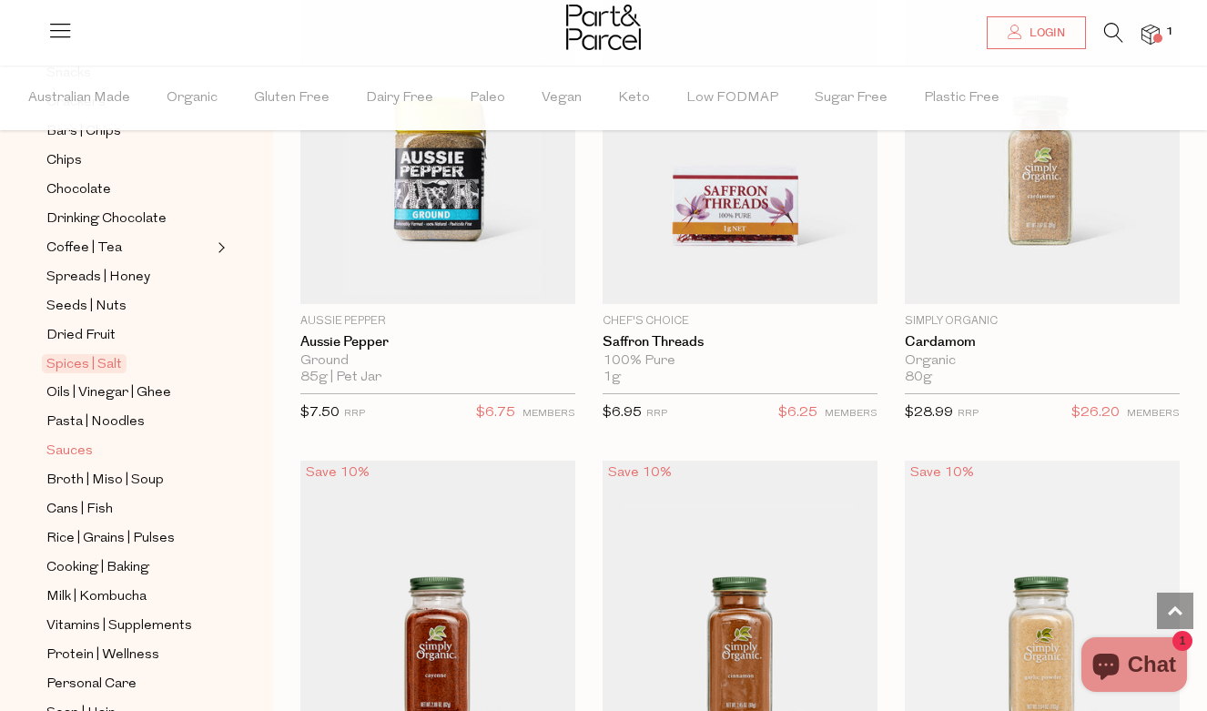
click at [86, 443] on span "Sauces" at bounding box center [69, 451] width 46 height 22
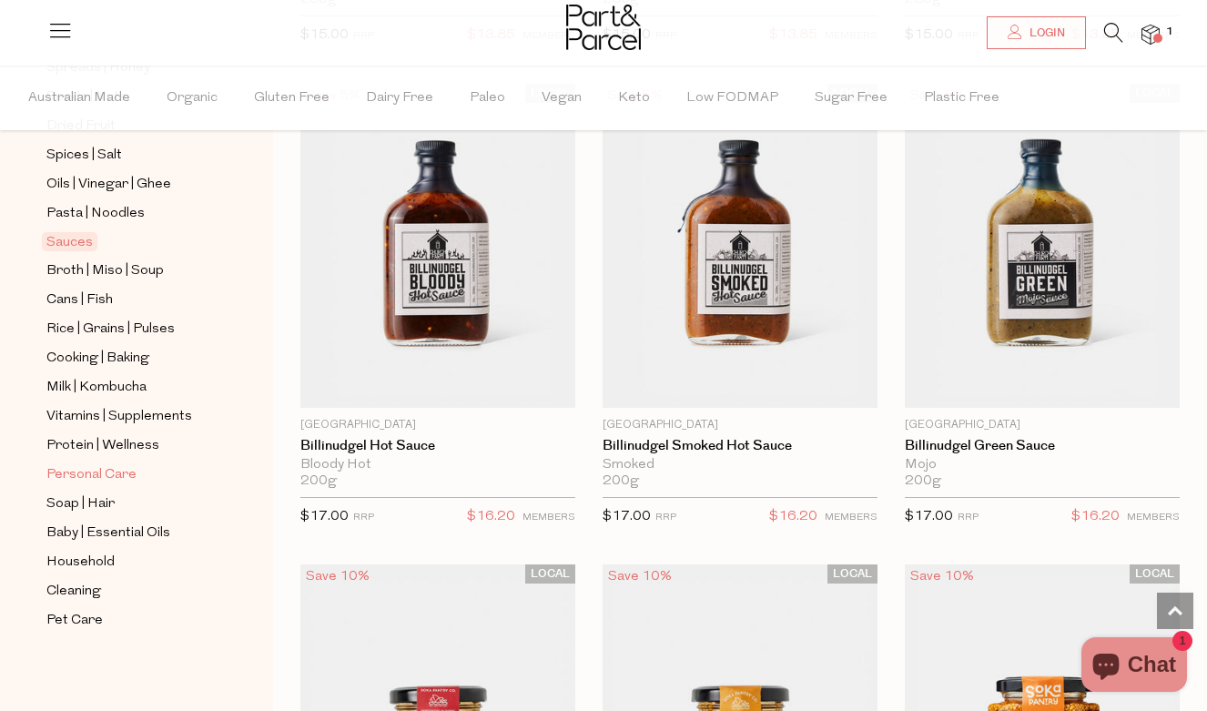
scroll to position [3517, 0]
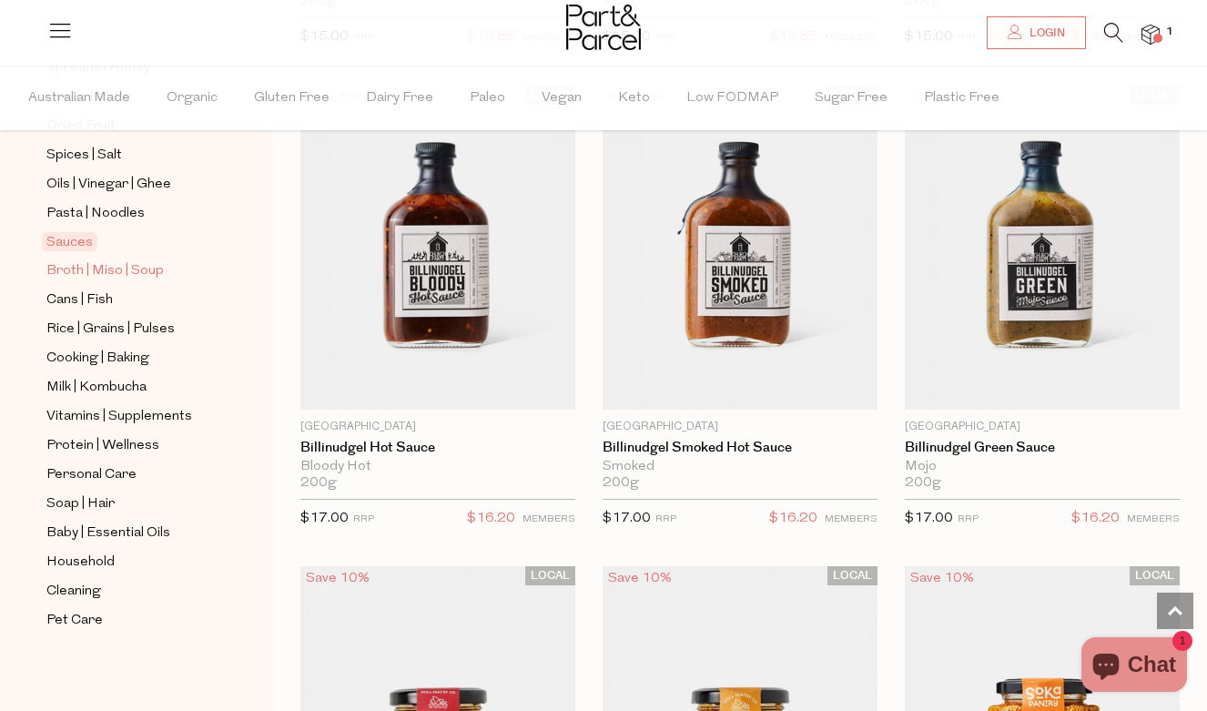
click at [137, 263] on span "Broth | Miso | Soup" at bounding box center [104, 271] width 117 height 22
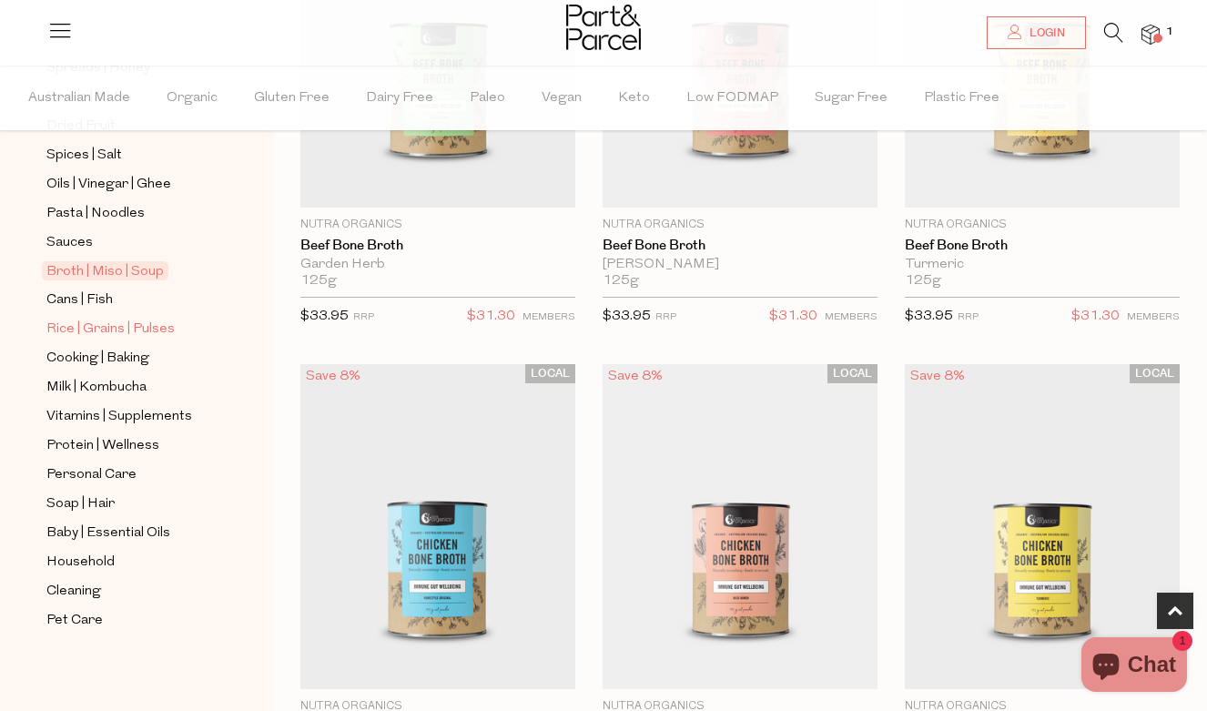
click at [116, 329] on span "Rice | Grains | Pulses" at bounding box center [110, 330] width 128 height 22
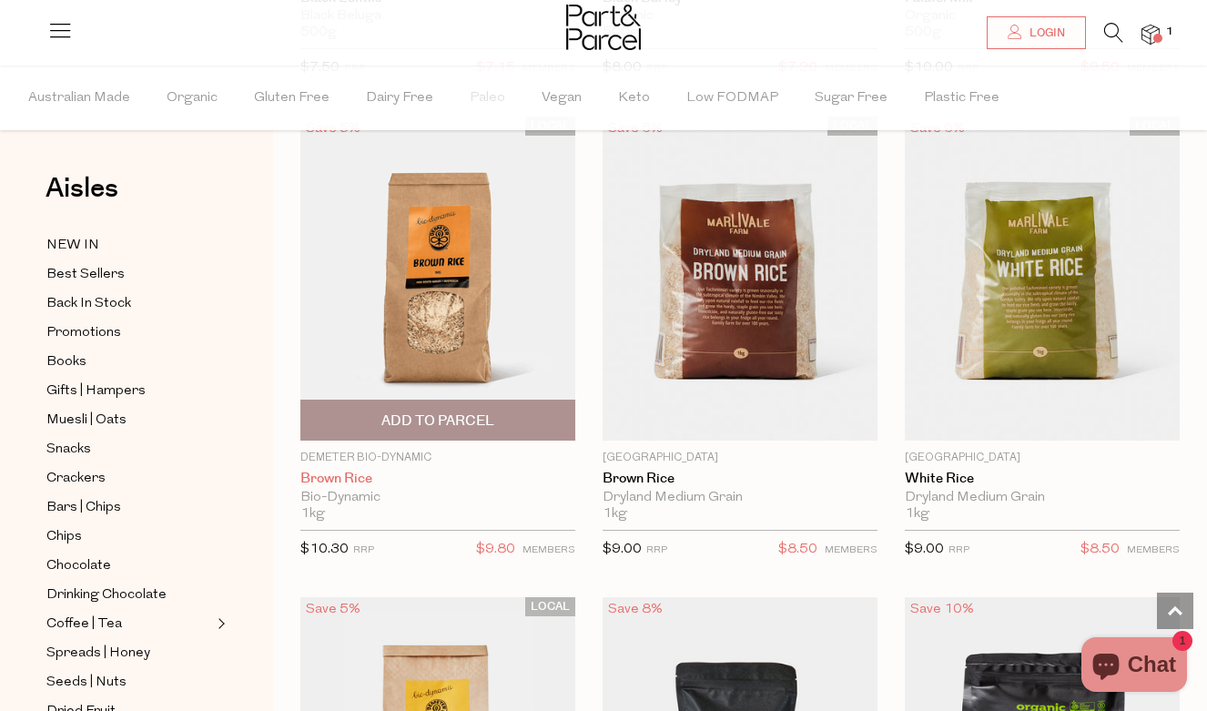
scroll to position [1139, 0]
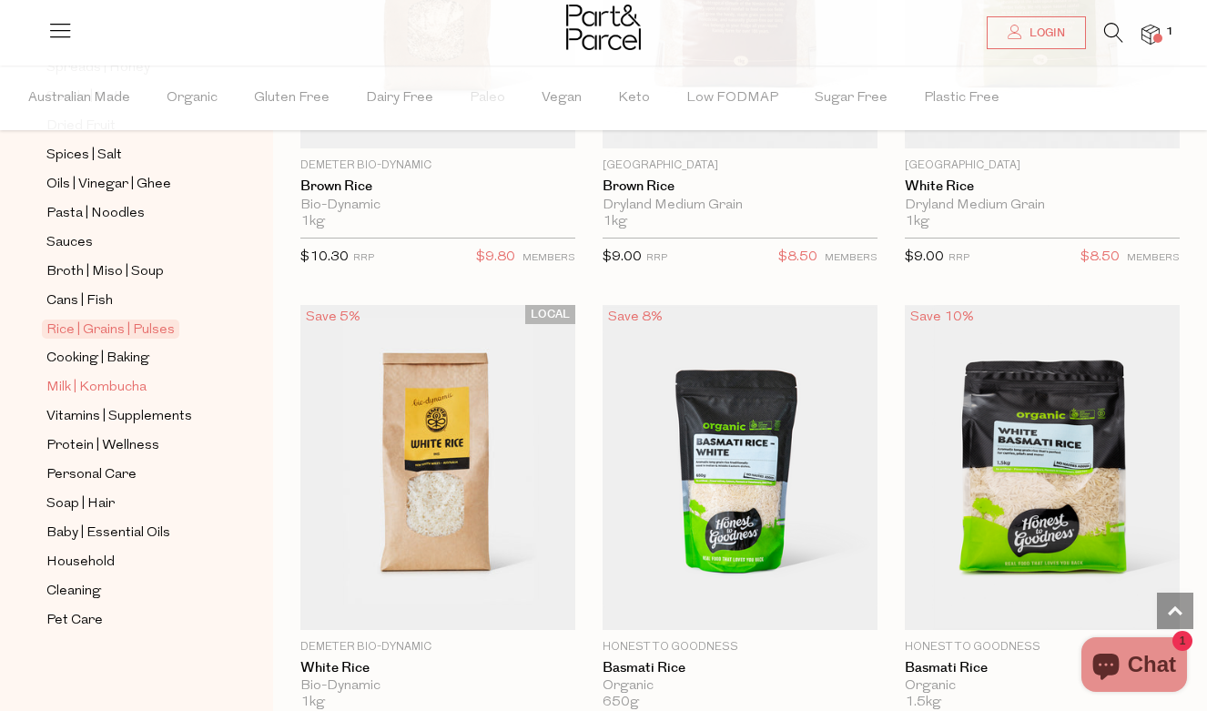
click at [123, 390] on span "Milk | Kombucha" at bounding box center [96, 388] width 100 height 22
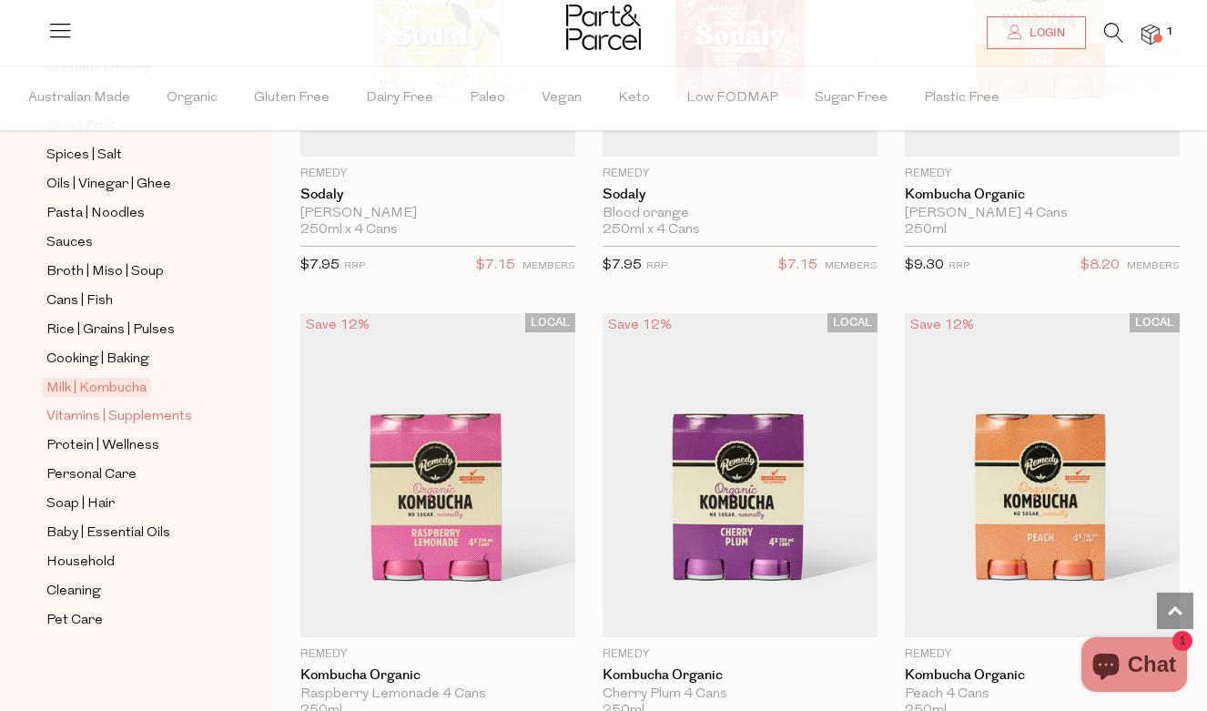
click at [170, 421] on span "Vitamins | Supplements" at bounding box center [119, 417] width 146 height 22
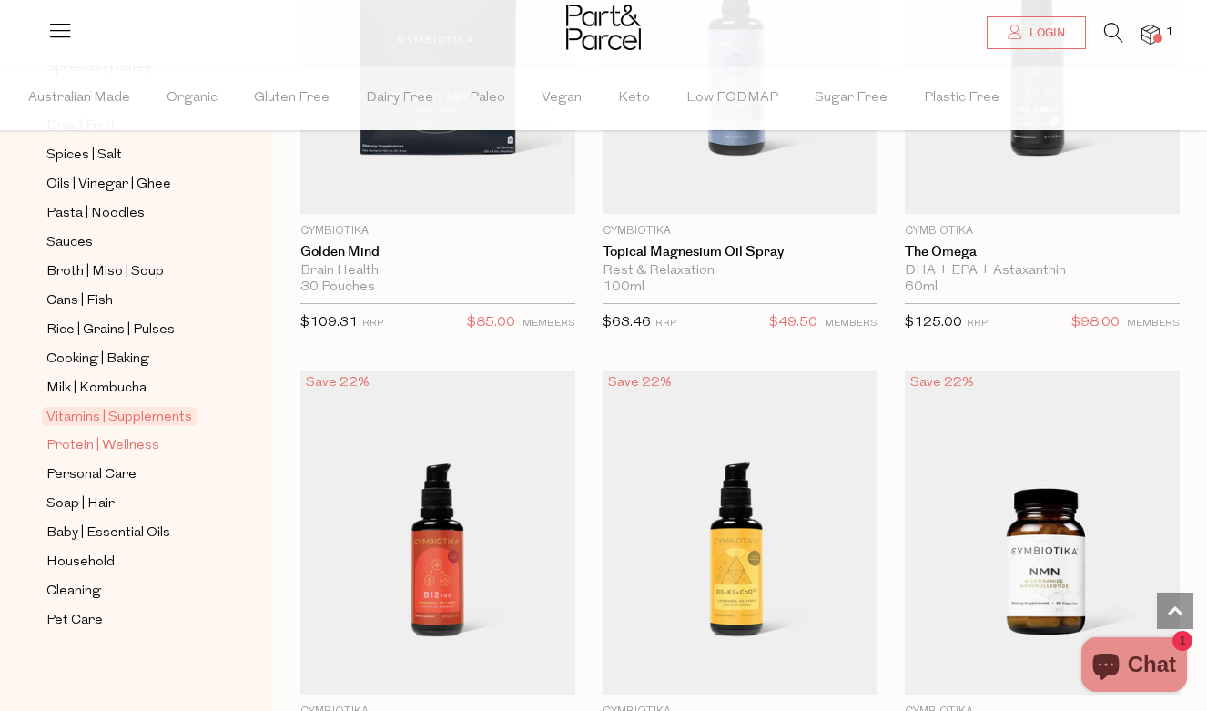
click at [131, 443] on span "Protein | Wellness" at bounding box center [102, 446] width 113 height 22
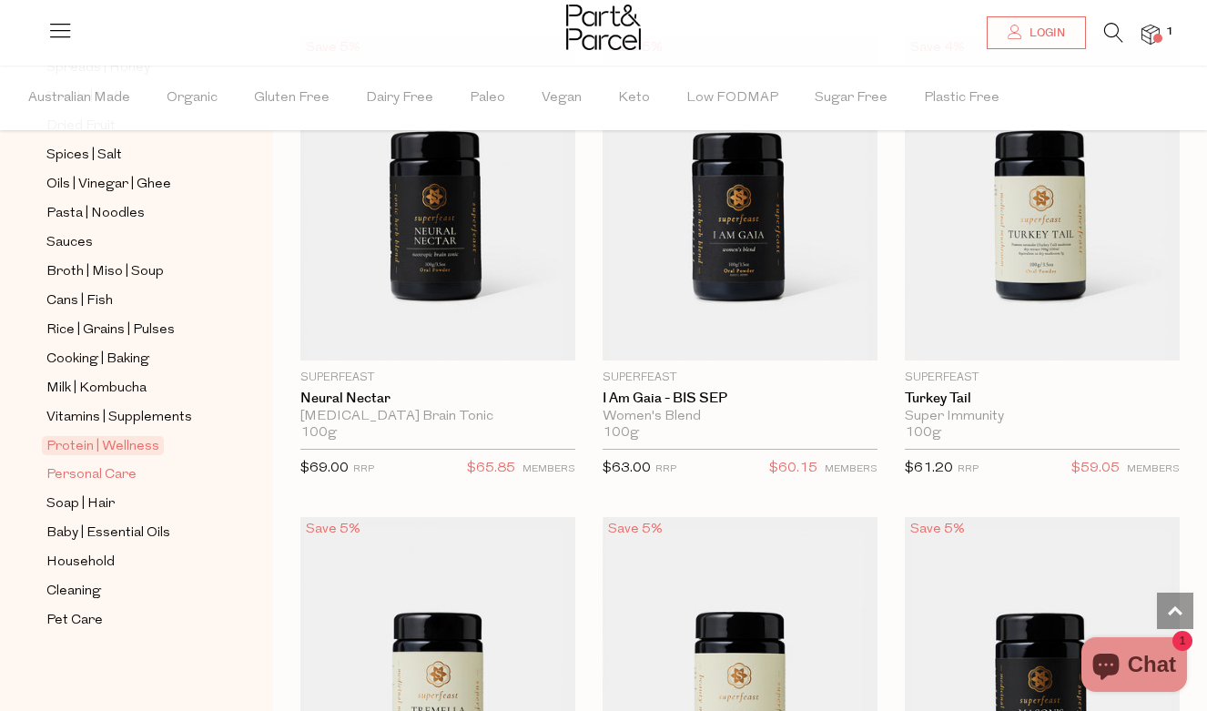
click at [112, 470] on span "Personal Care" at bounding box center [91, 475] width 90 height 22
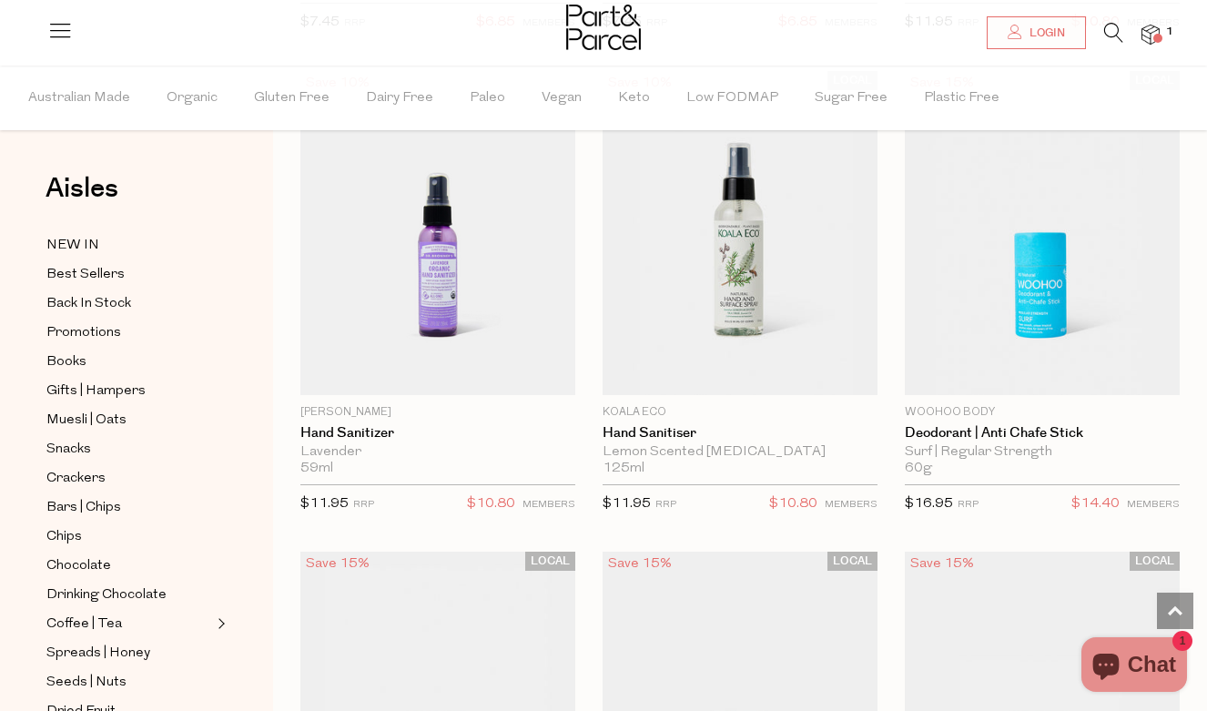
scroll to position [7016, 1]
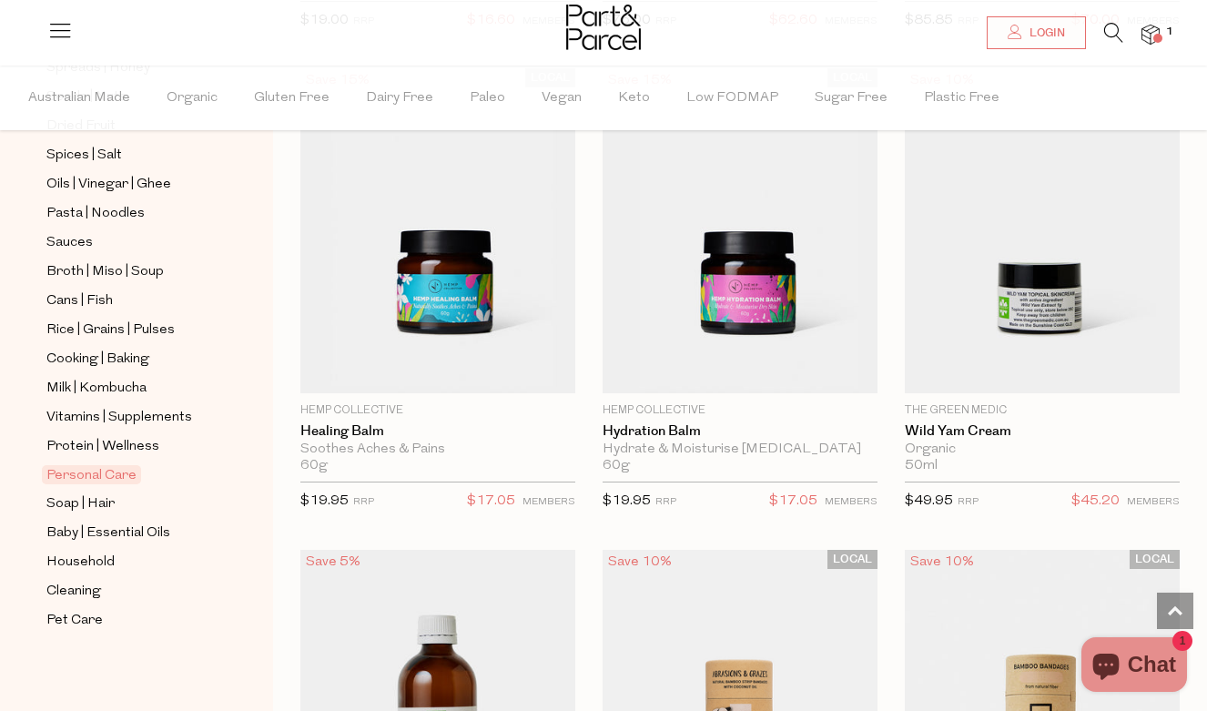
scroll to position [11272, 0]
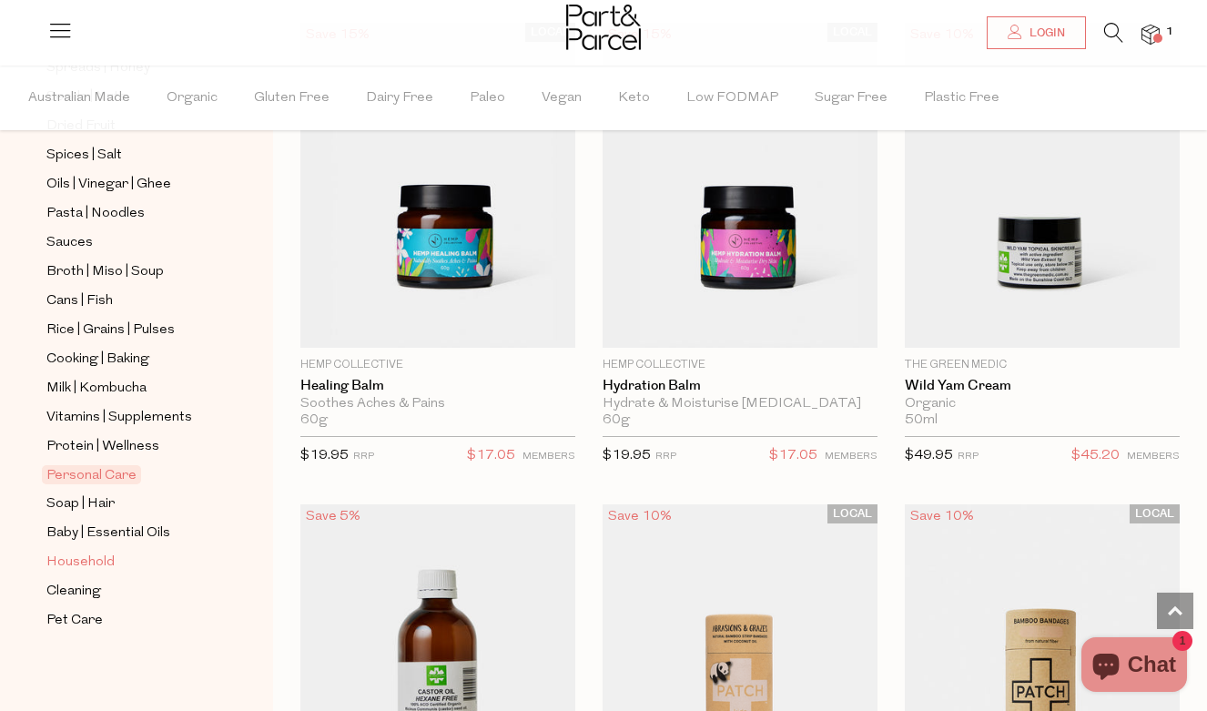
click at [75, 566] on span "Household" at bounding box center [80, 562] width 68 height 22
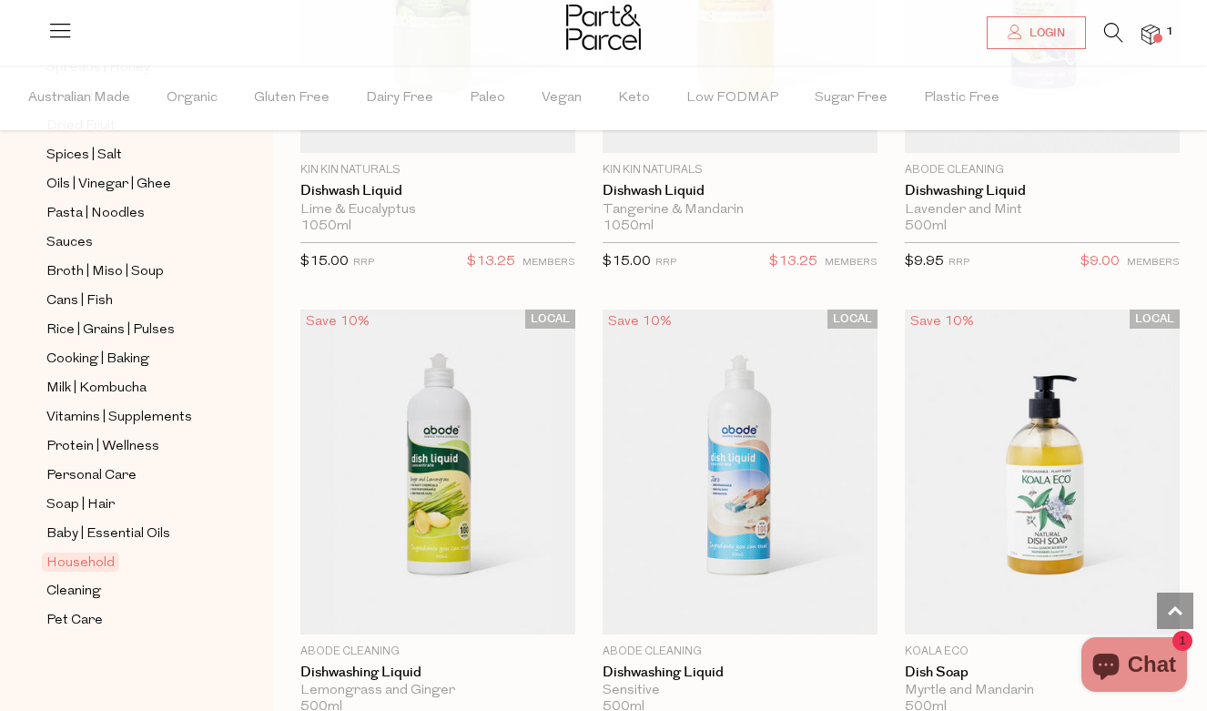
scroll to position [5245, 1]
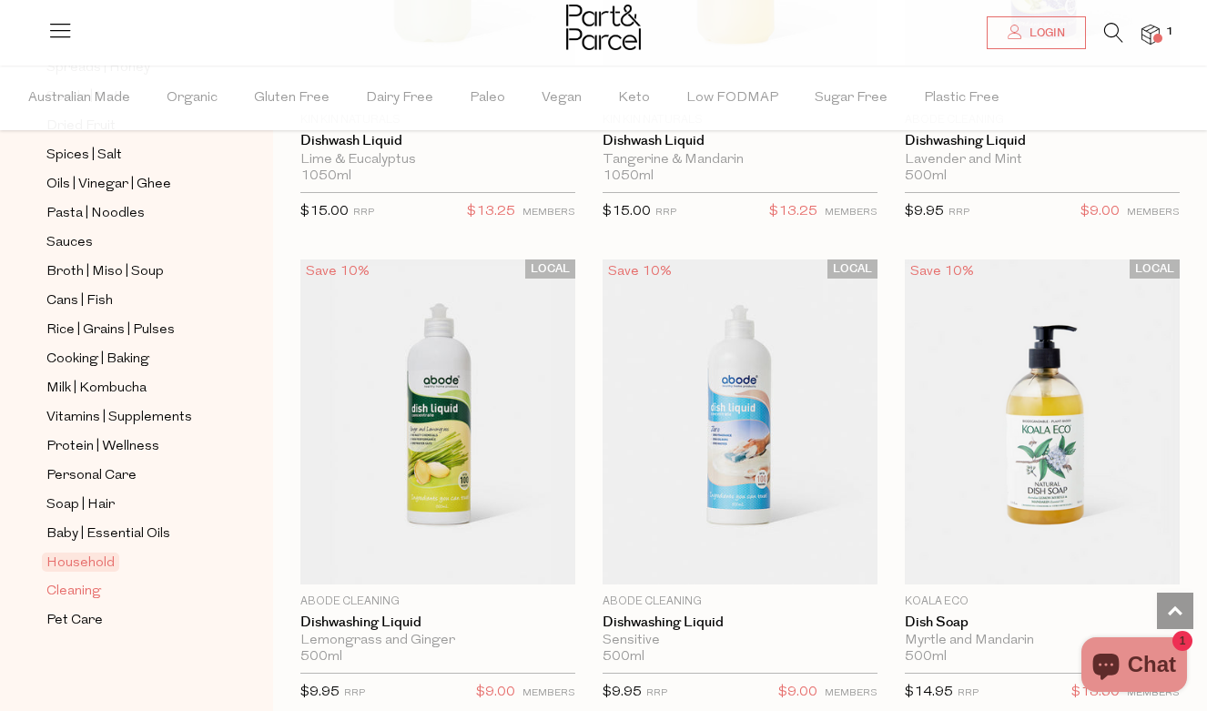
click at [100, 594] on span "Cleaning" at bounding box center [73, 592] width 55 height 22
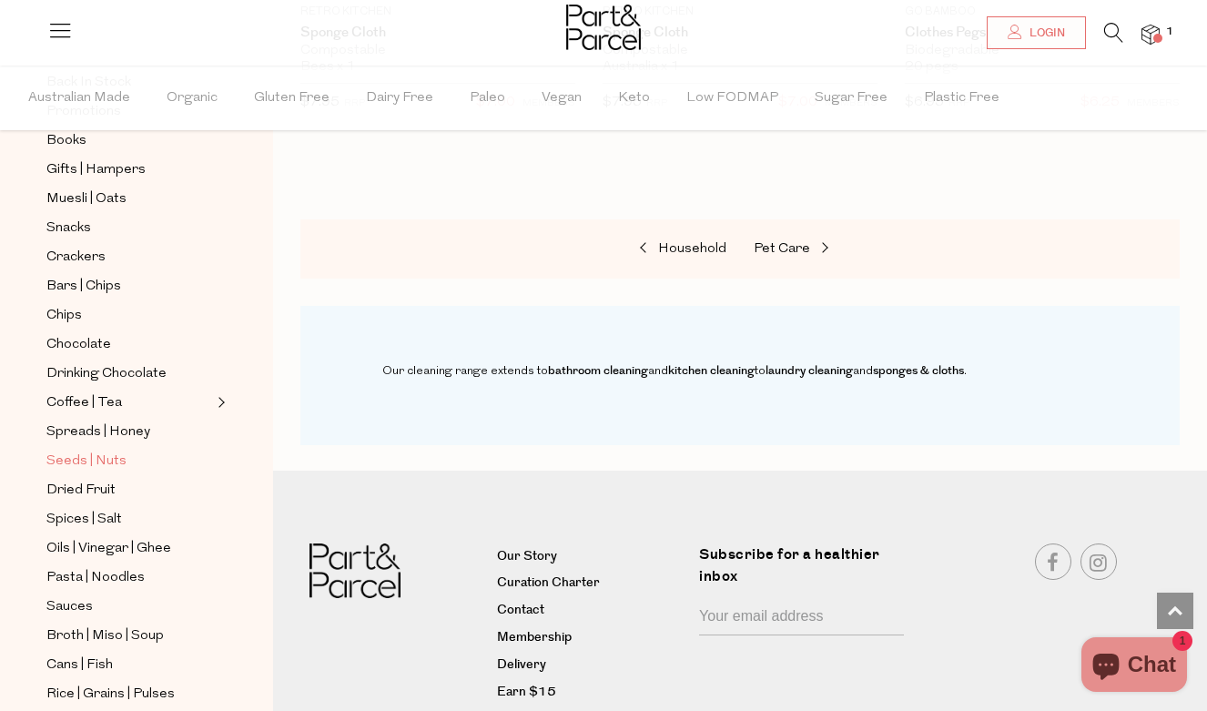
scroll to position [224, 0]
click at [122, 466] on span "Seeds | Nuts" at bounding box center [86, 459] width 80 height 22
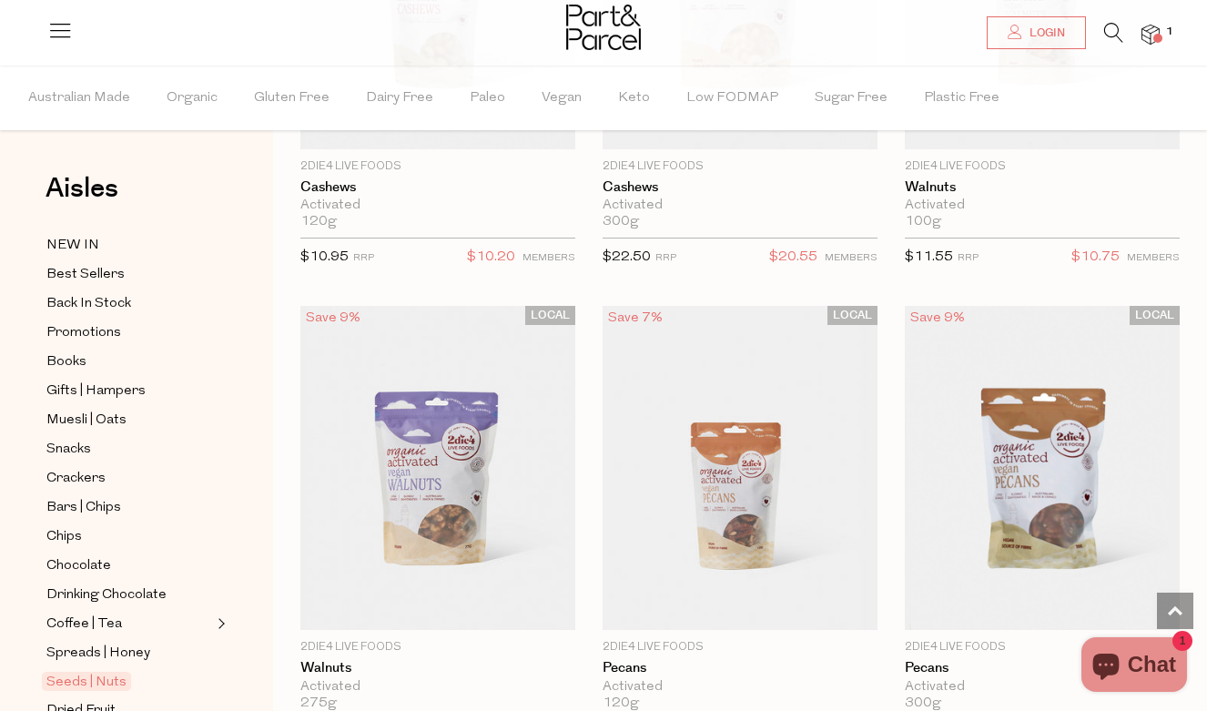
scroll to position [1373, 0]
click at [1113, 28] on icon at bounding box center [1113, 33] width 19 height 20
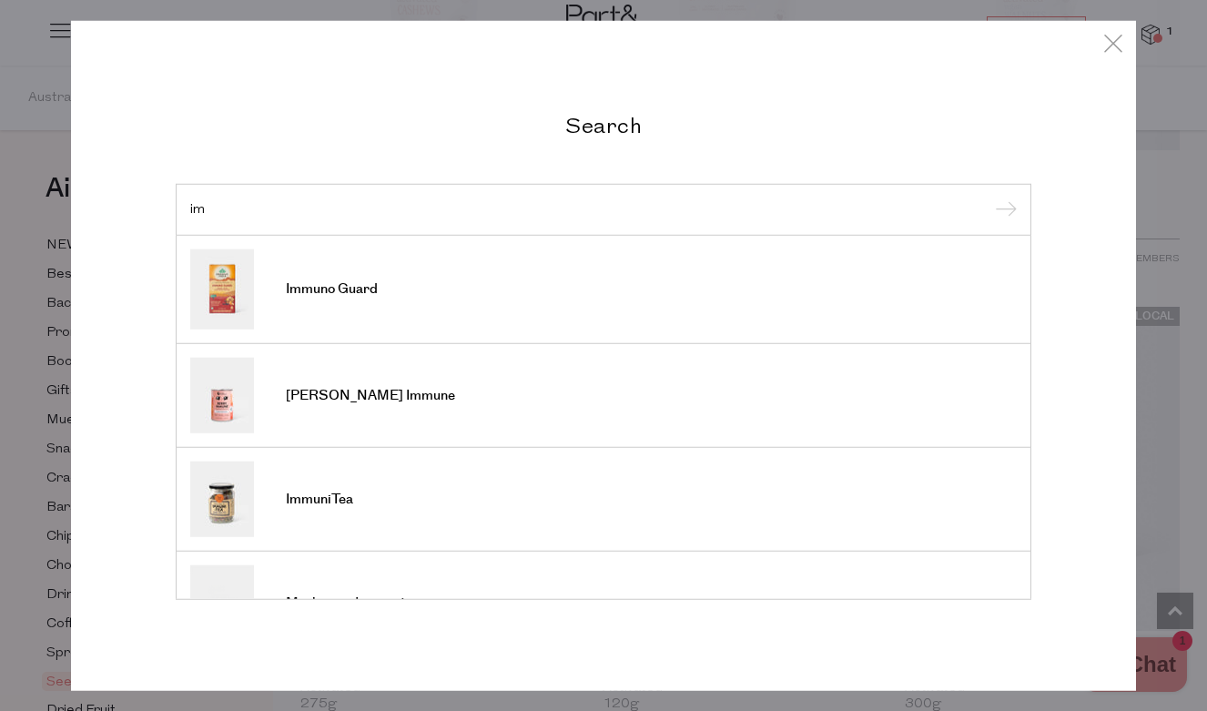
type input "i"
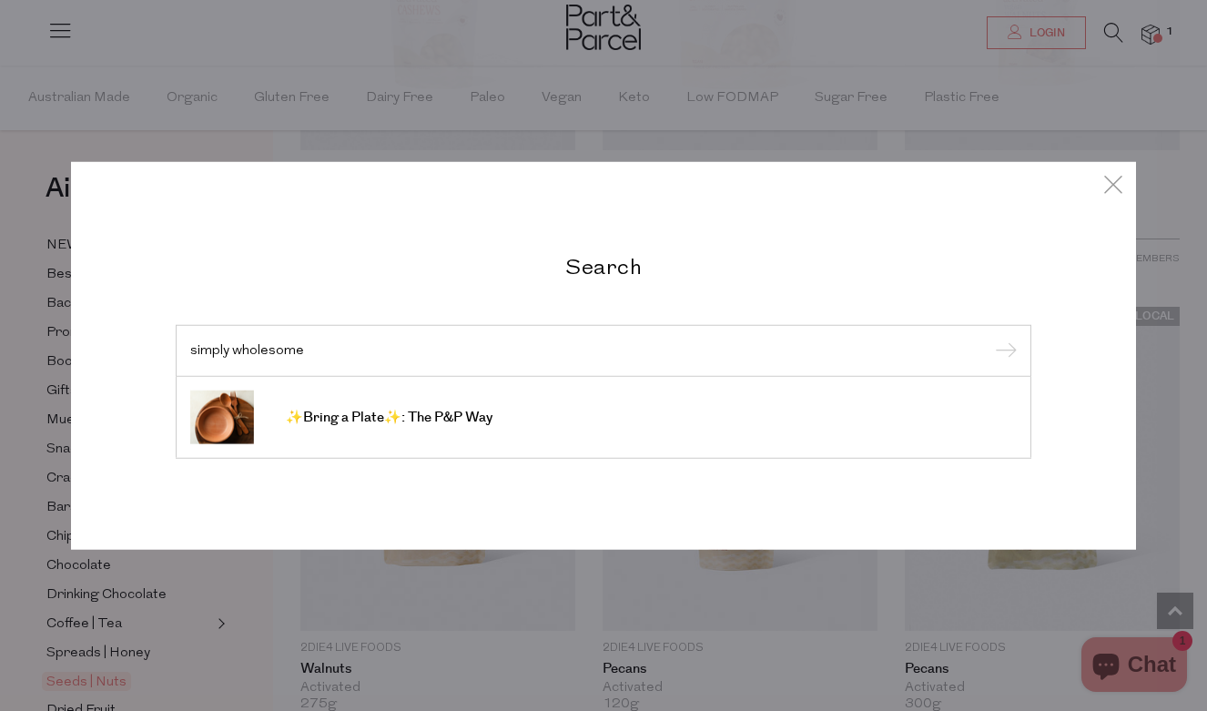
type input "simply wholesome"
click at [1003, 351] on input "submit" at bounding box center [1002, 351] width 27 height 27
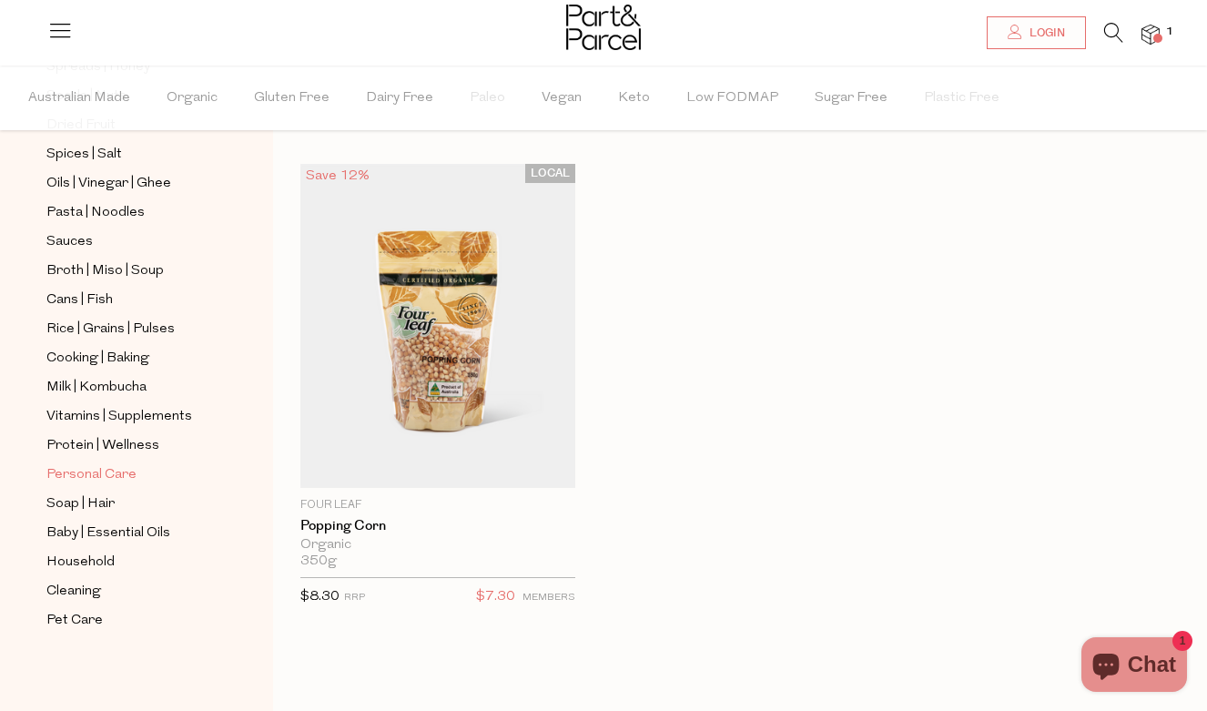
scroll to position [40, 0]
click at [89, 360] on span "Cooking | Baking" at bounding box center [97, 359] width 103 height 22
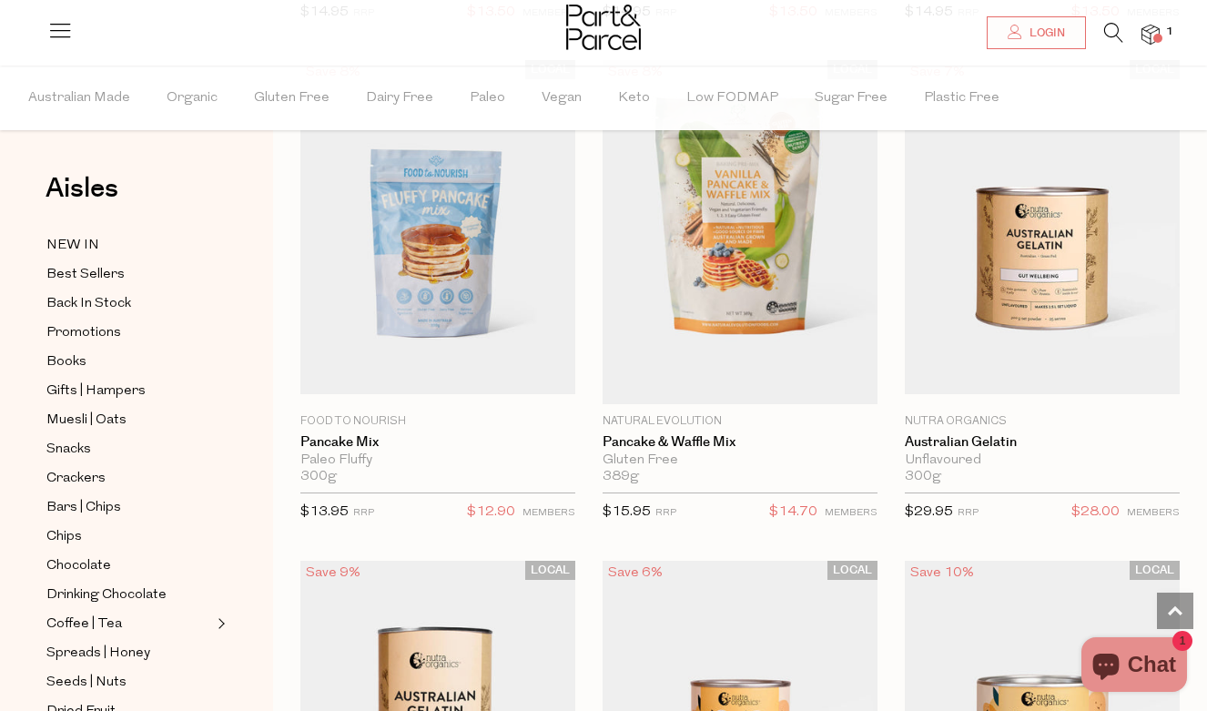
scroll to position [2102, 0]
